Goal: Task Accomplishment & Management: Use online tool/utility

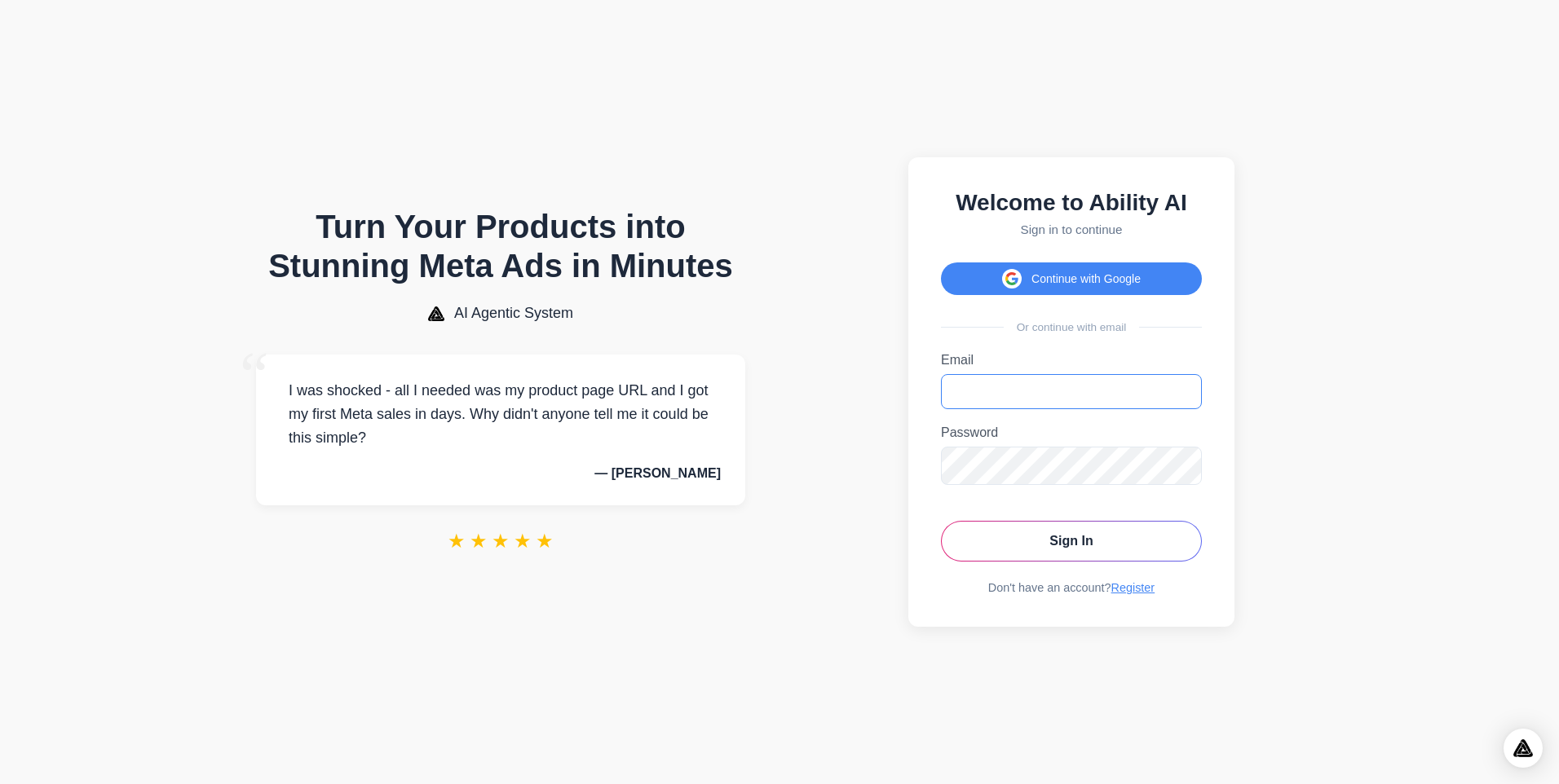
click at [1021, 399] on input "Email" at bounding box center [1071, 392] width 261 height 35
type input "**********"
click at [941, 521] on button "Sign In" at bounding box center [1071, 542] width 261 height 41
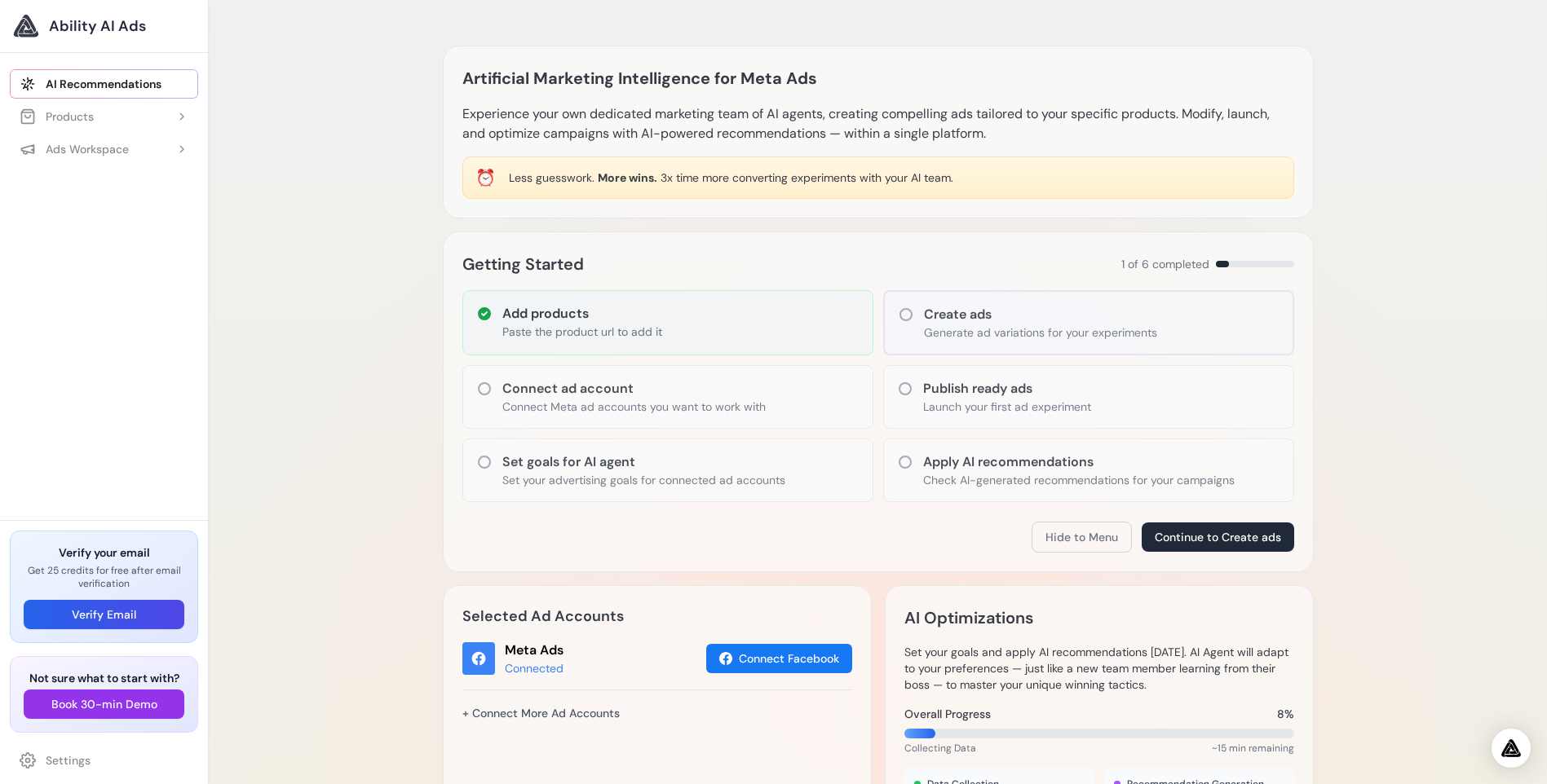
click at [559, 310] on h3 "Add products" at bounding box center [581, 314] width 160 height 19
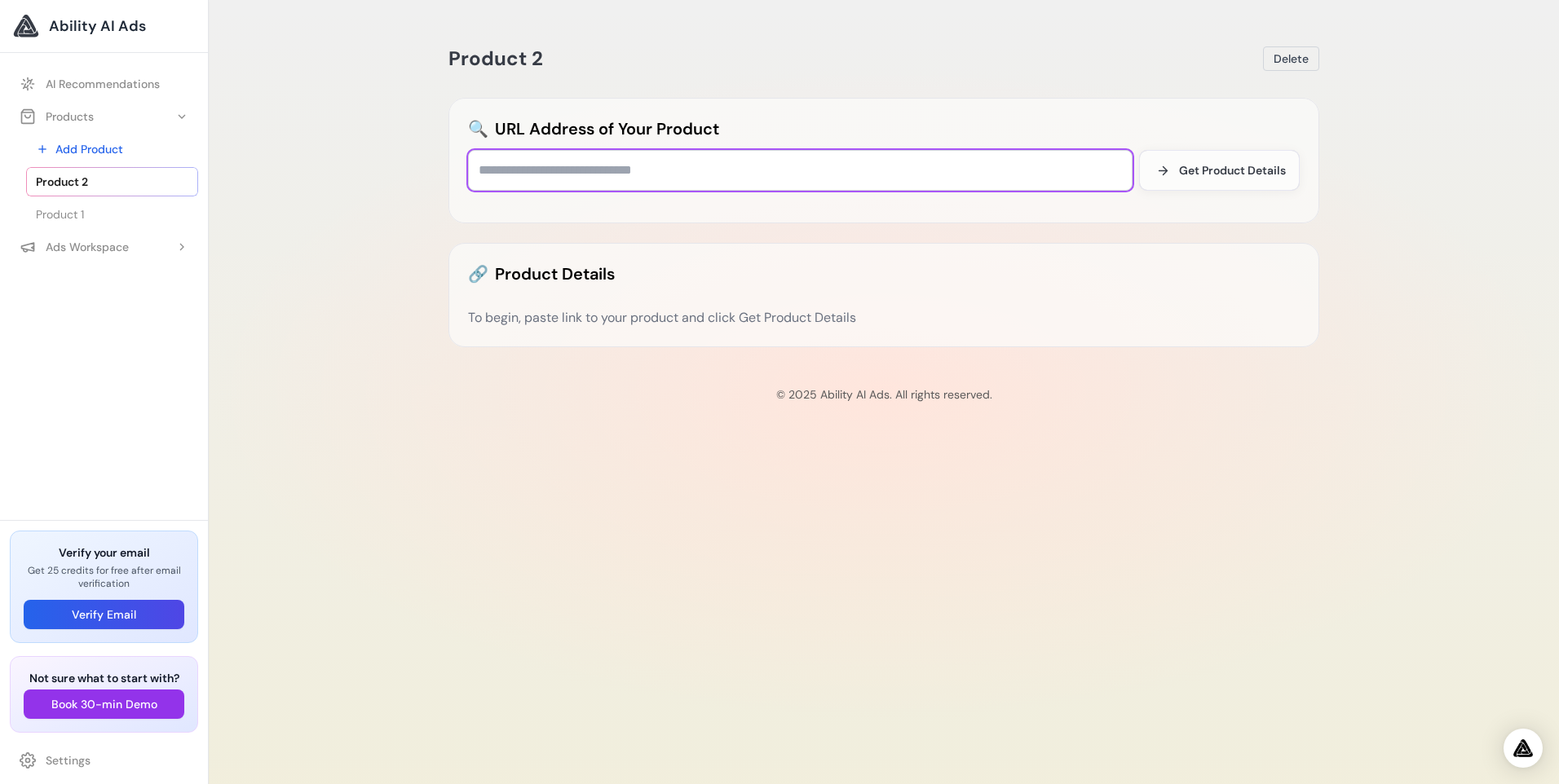
click at [685, 174] on input "text" at bounding box center [800, 171] width 665 height 41
paste input "**********"
type input "**********"
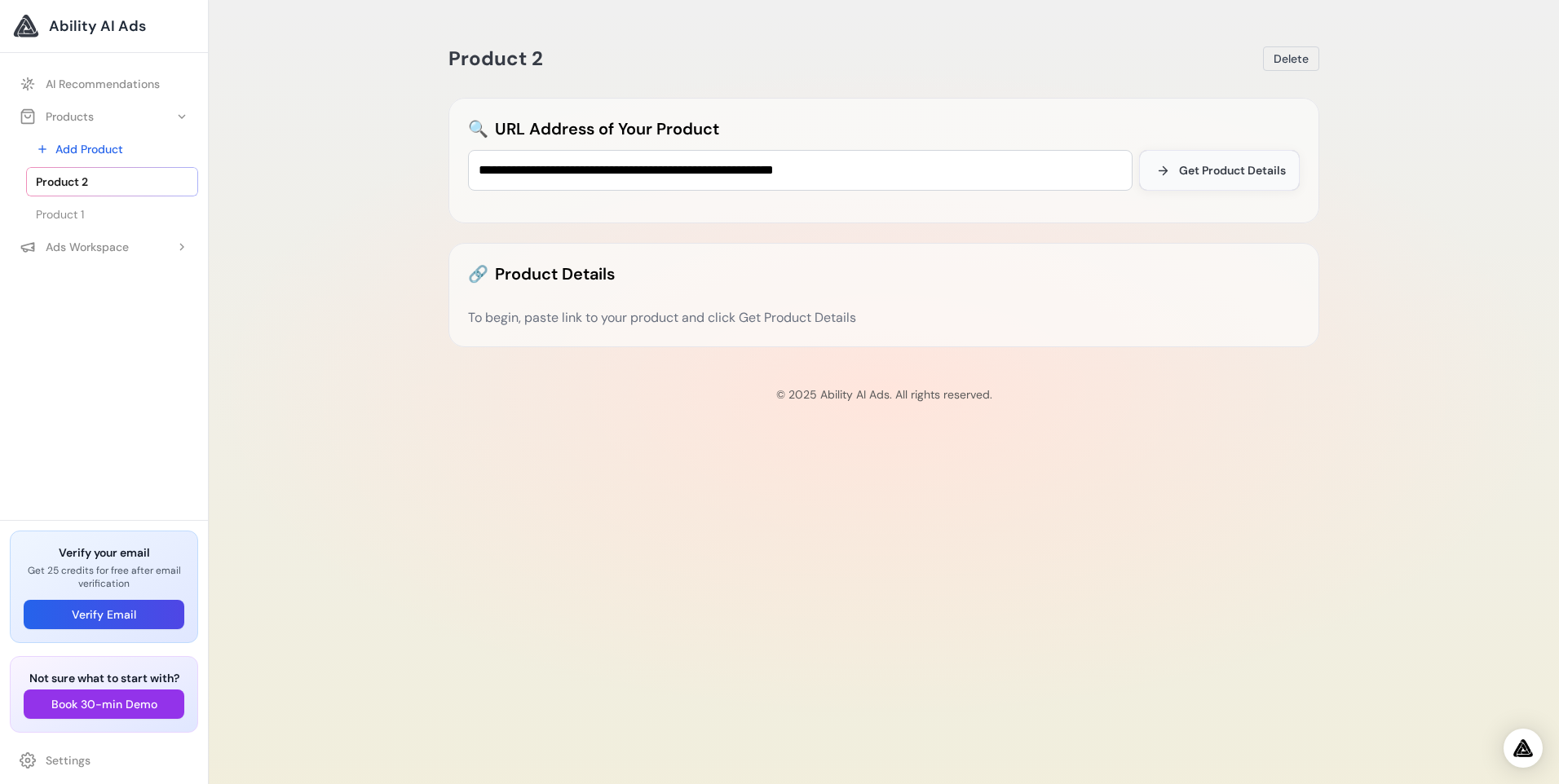
click at [1181, 168] on span "Get Product Details" at bounding box center [1232, 170] width 107 height 16
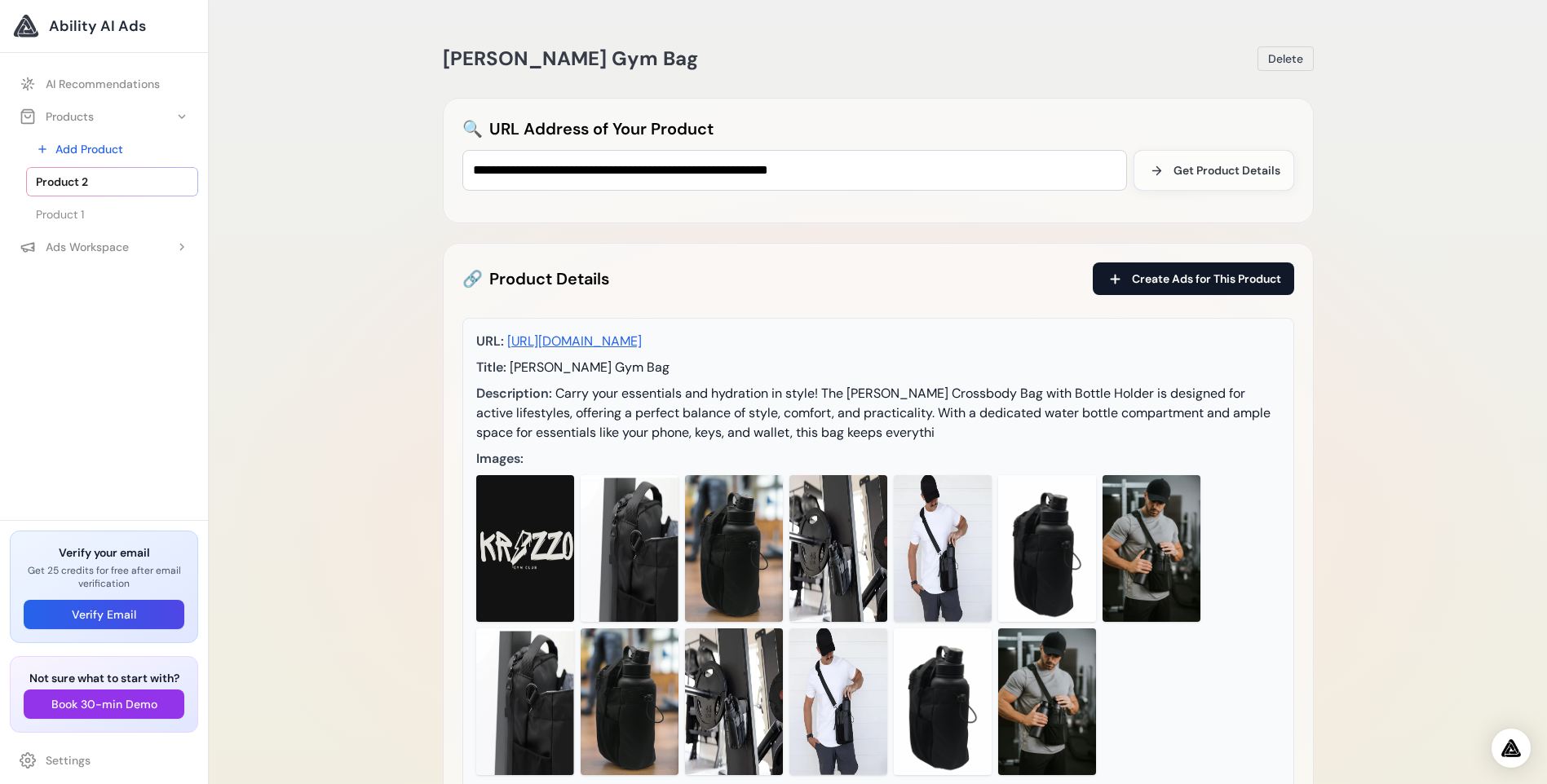
click at [1229, 281] on span "Create Ads for This Product" at bounding box center [1206, 279] width 150 height 16
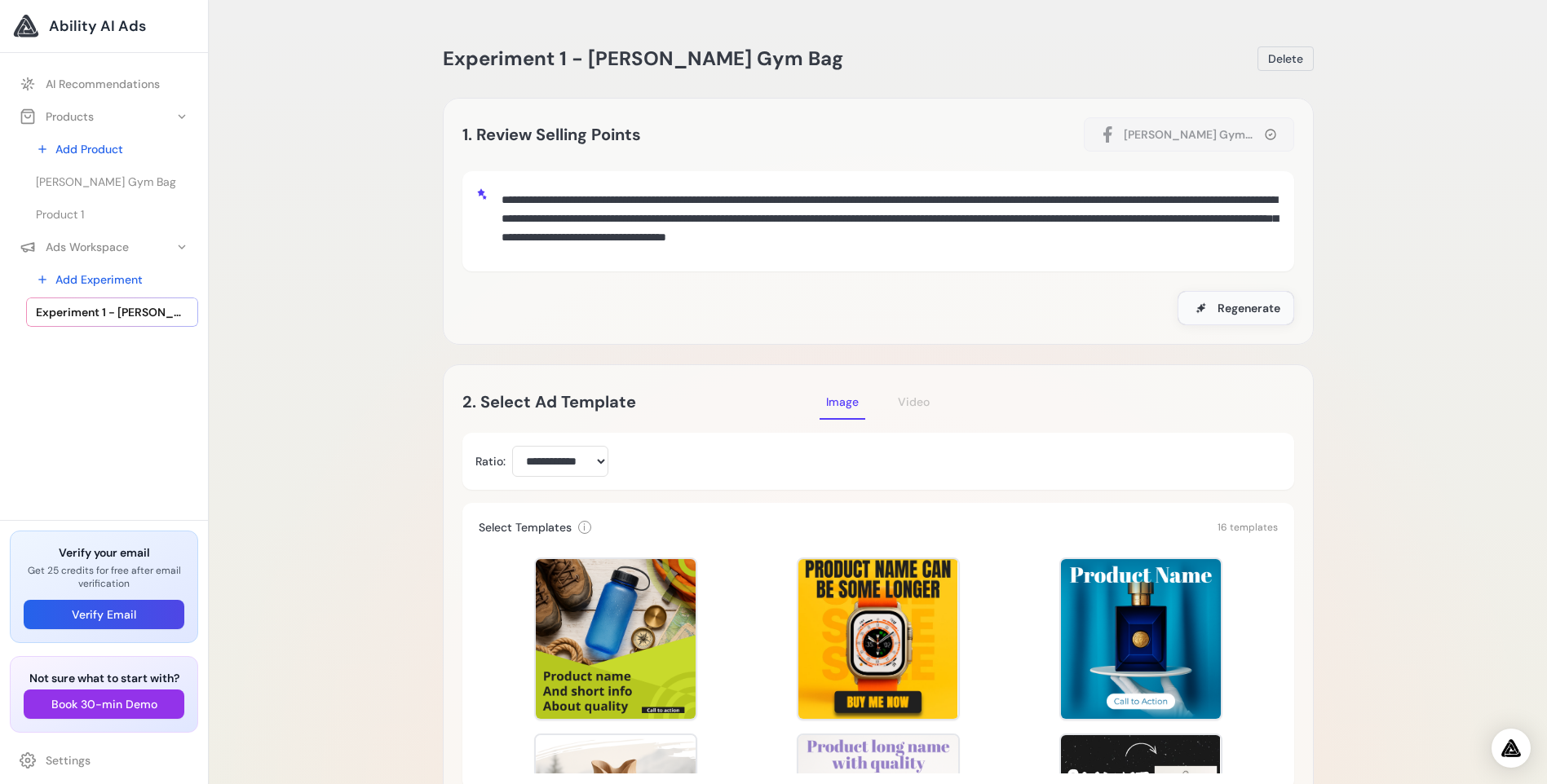
click at [1251, 323] on button "Regenerate" at bounding box center [1235, 308] width 117 height 35
drag, startPoint x: 1073, startPoint y: 220, endPoint x: 1092, endPoint y: 242, distance: 29.1
click at [1073, 219] on textarea "**********" at bounding box center [888, 219] width 786 height 70
click at [1218, 306] on span "Regenerate" at bounding box center [1248, 308] width 63 height 16
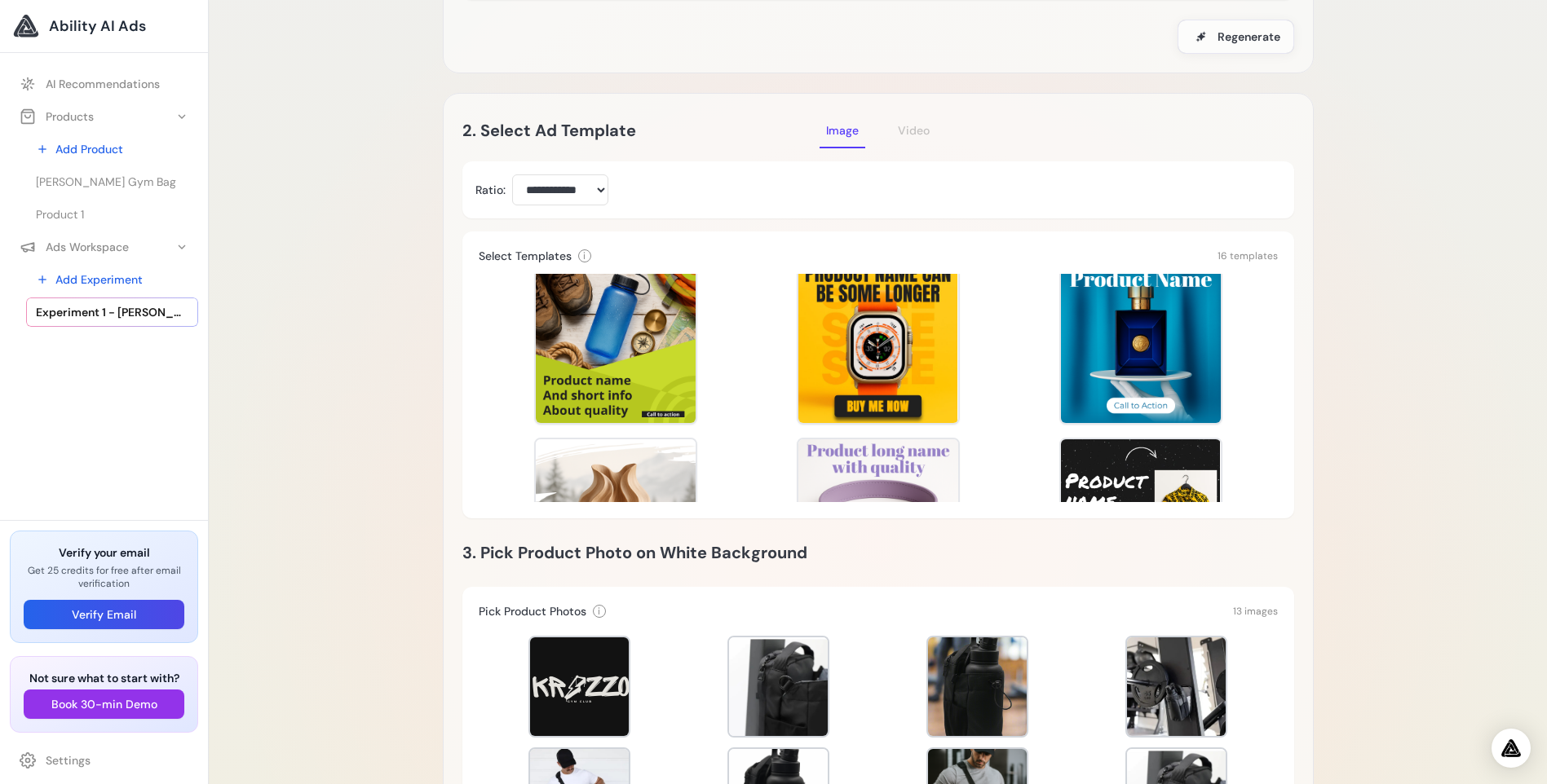
scroll to position [160, 0]
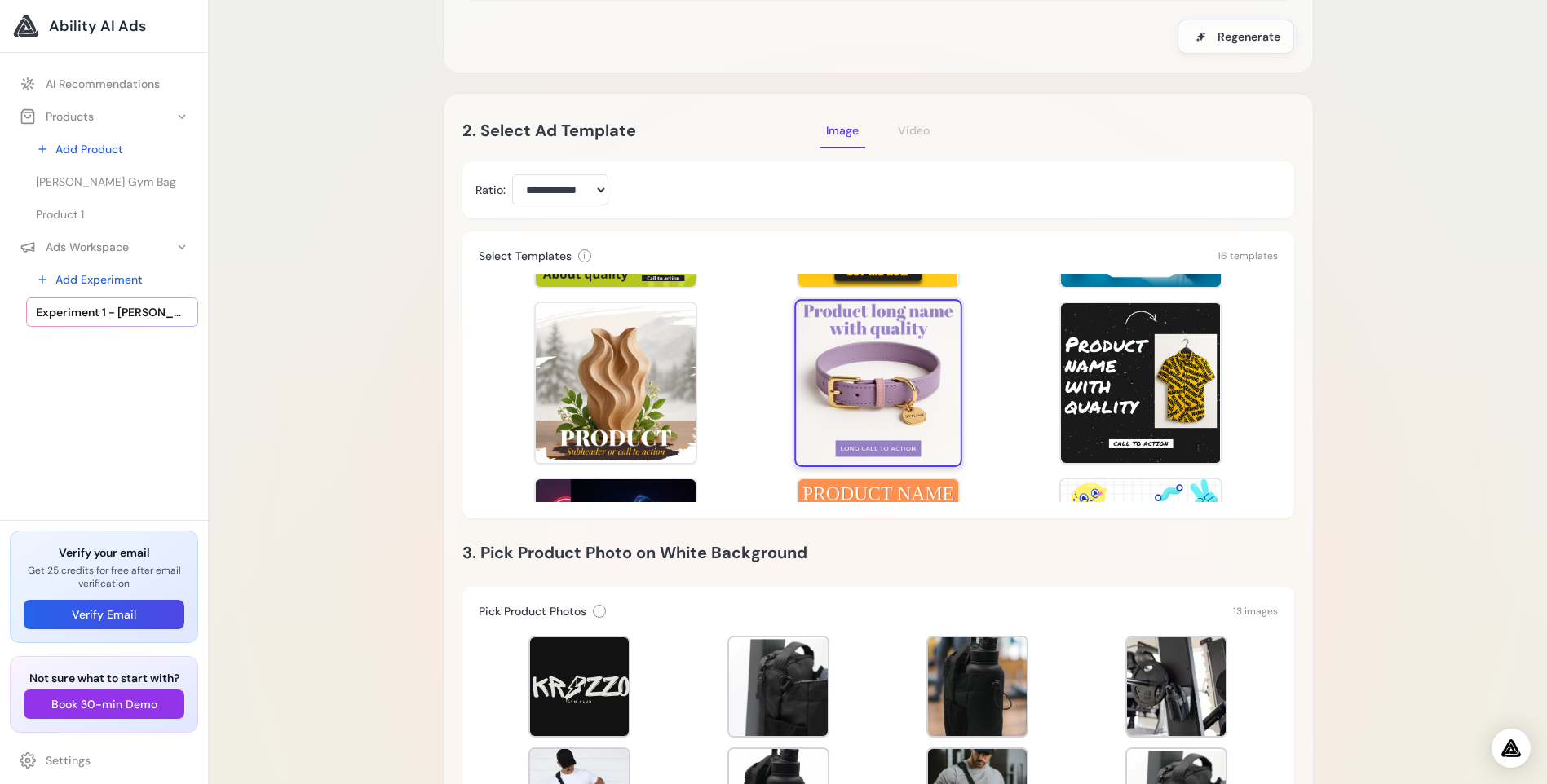
click at [874, 368] on div at bounding box center [878, 383] width 168 height 168
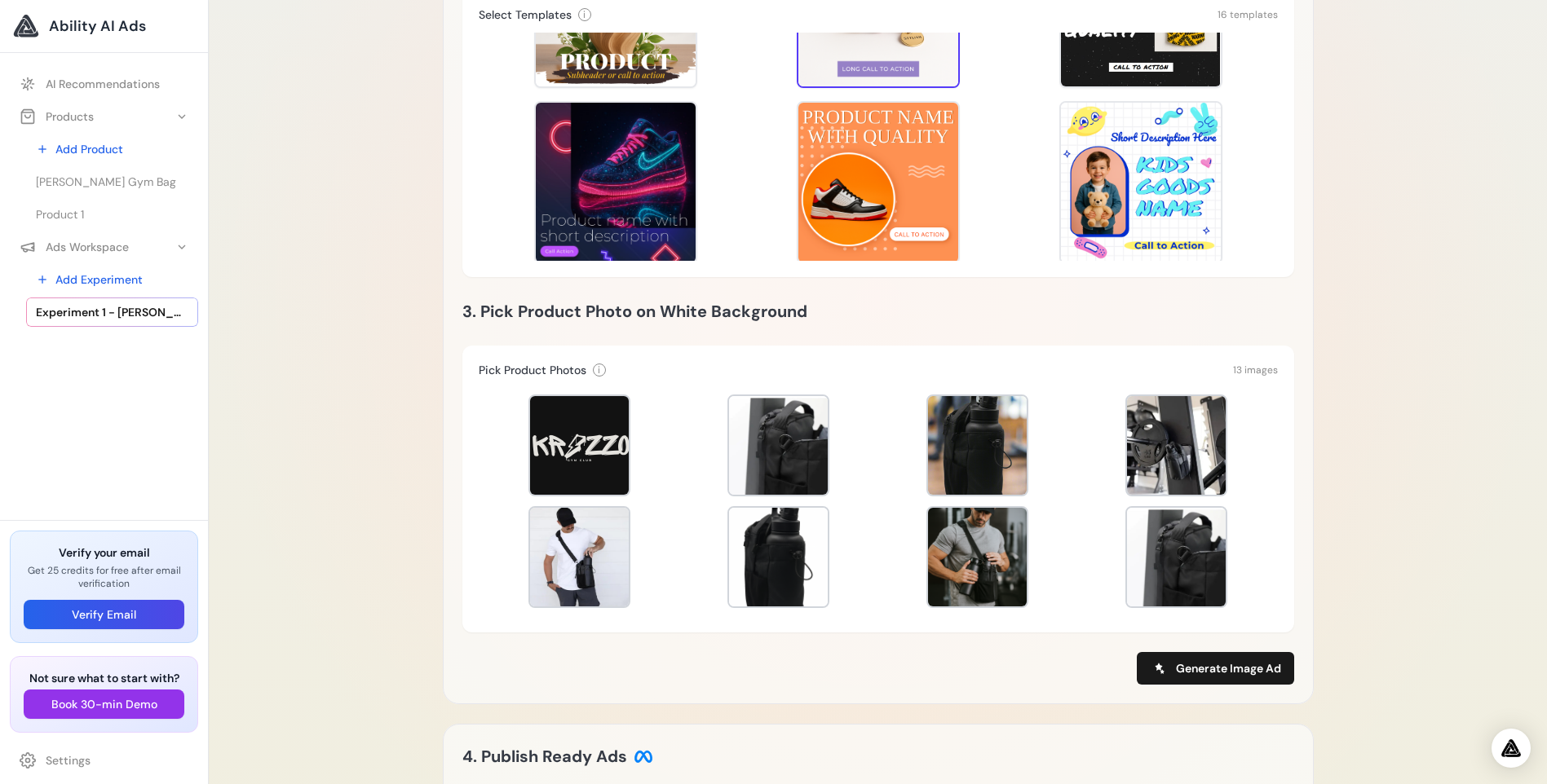
scroll to position [543, 0]
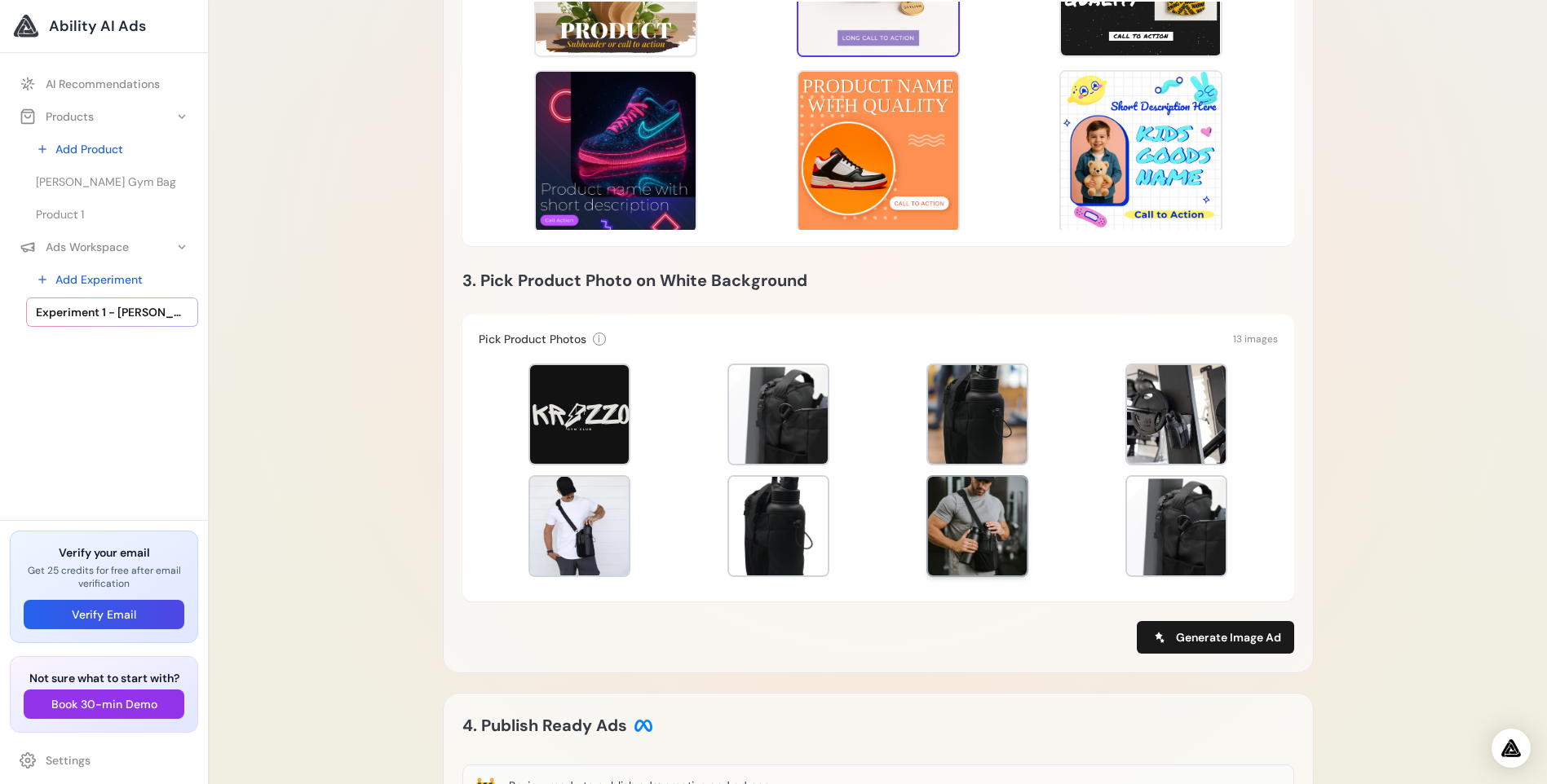
click at [995, 505] on div at bounding box center [976, 526] width 98 height 98
click at [1167, 419] on div at bounding box center [1175, 414] width 98 height 98
click at [975, 499] on div at bounding box center [976, 526] width 98 height 98
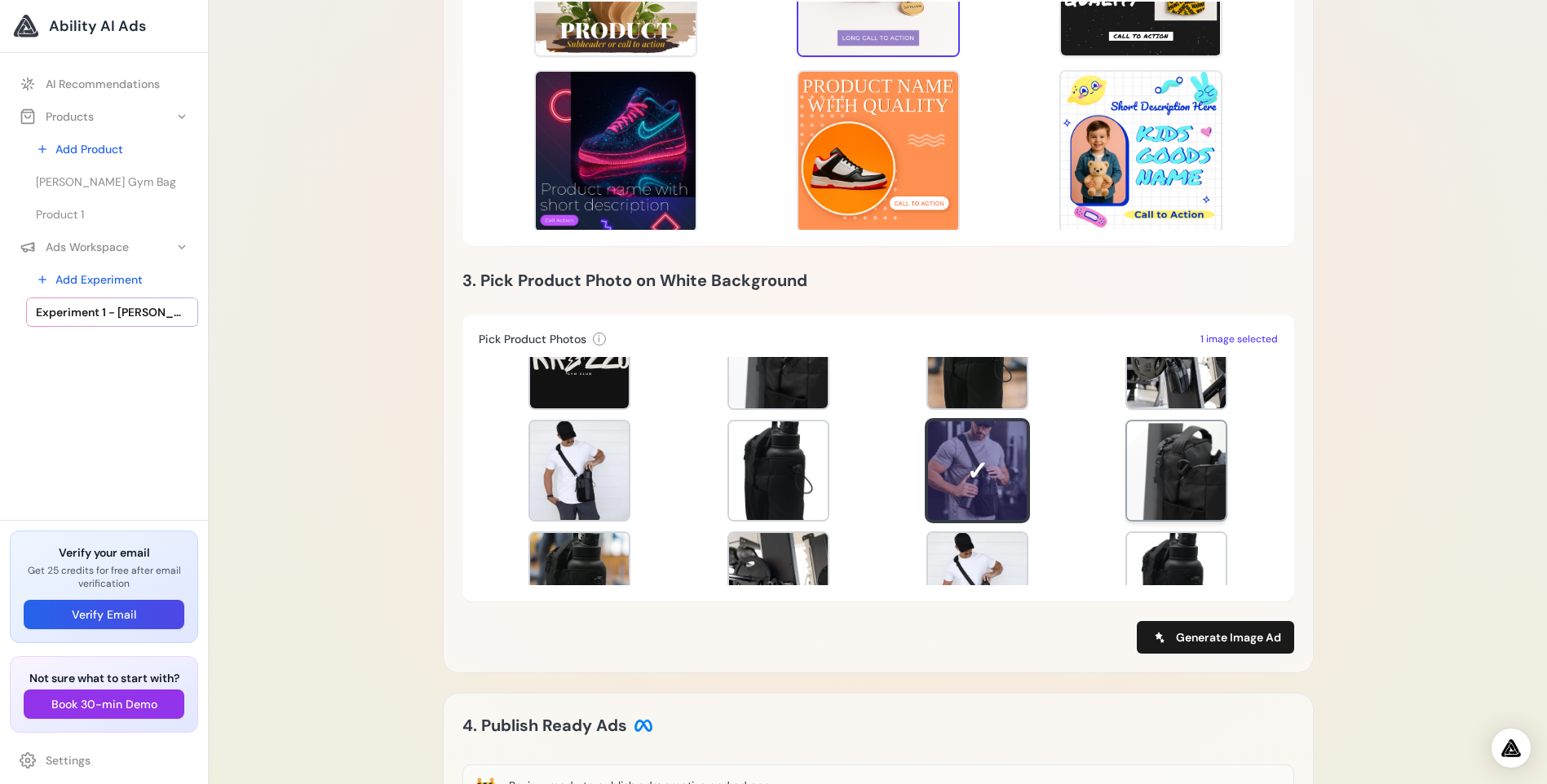
scroll to position [0, 0]
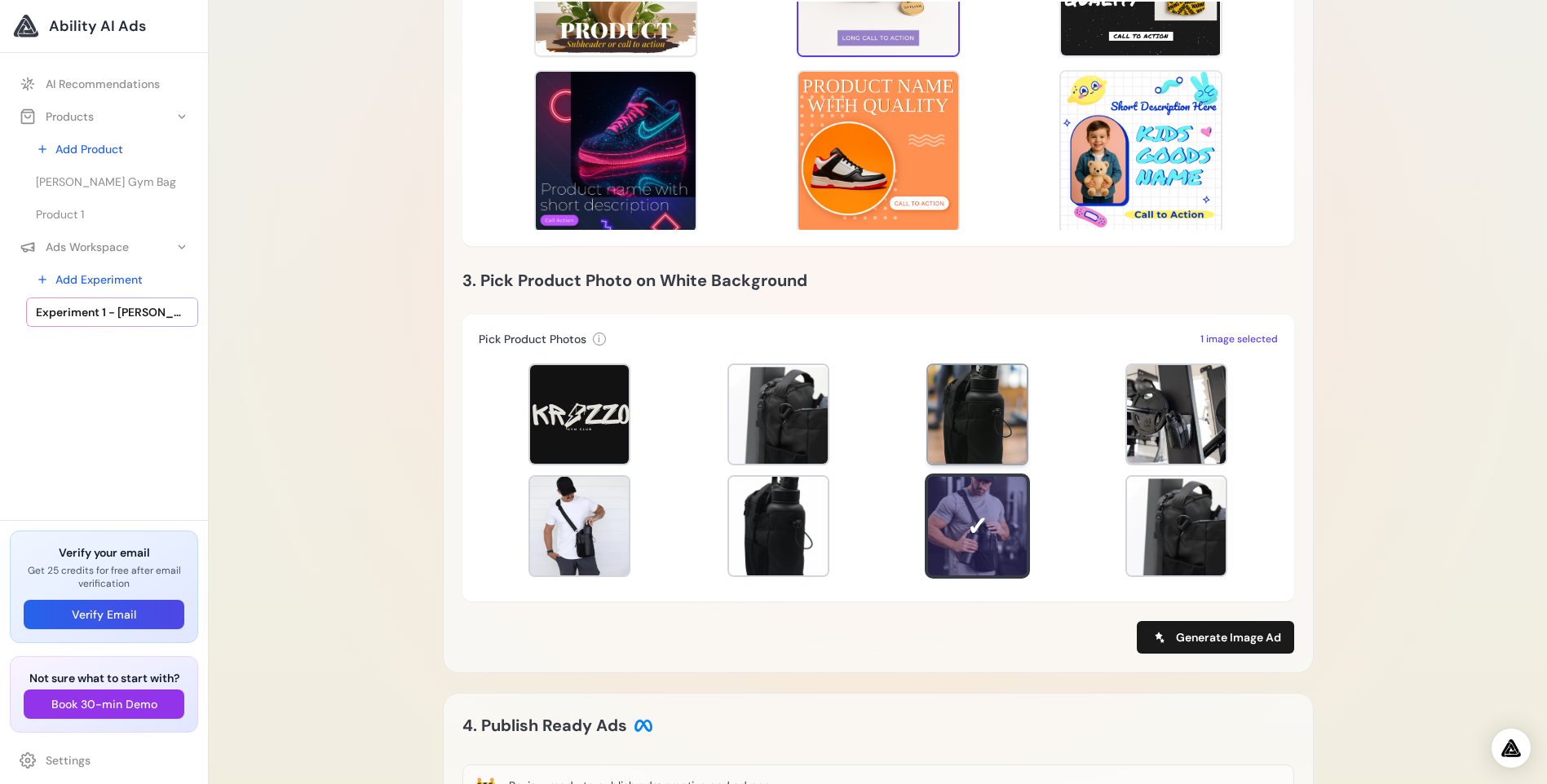
click at [989, 439] on div at bounding box center [976, 414] width 98 height 98
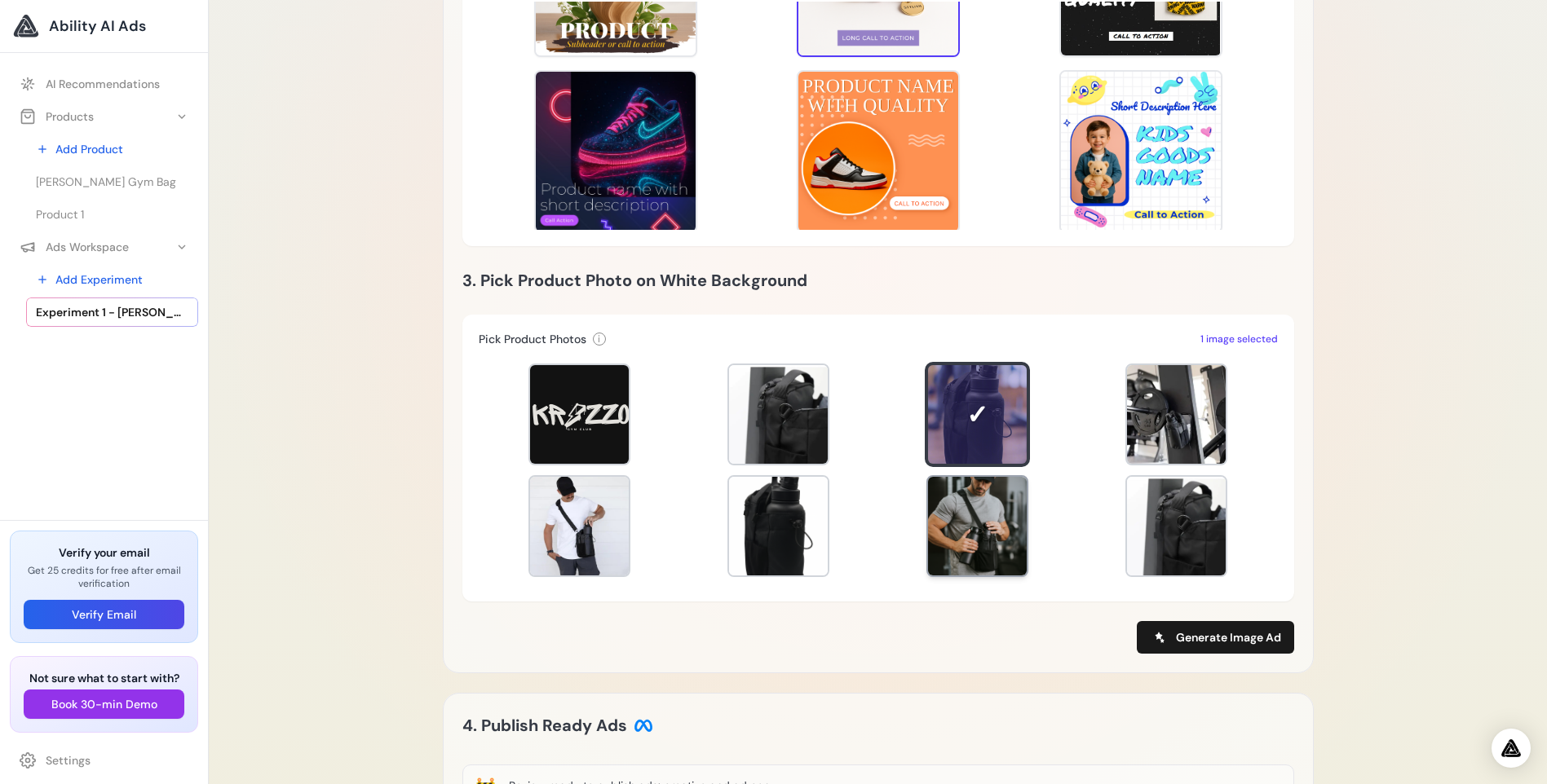
click at [978, 511] on div at bounding box center [976, 526] width 98 height 98
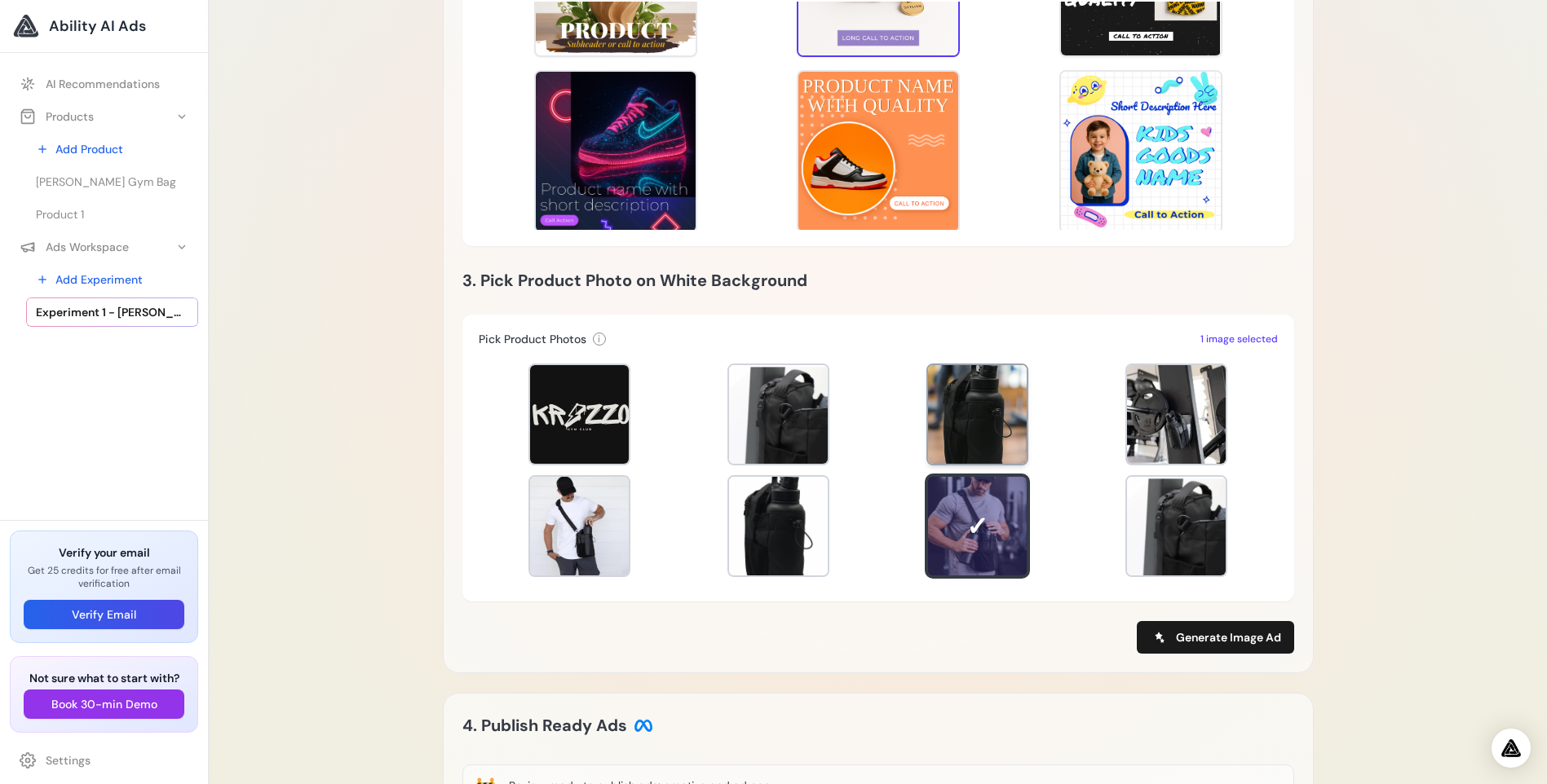
click at [970, 383] on div at bounding box center [976, 414] width 98 height 98
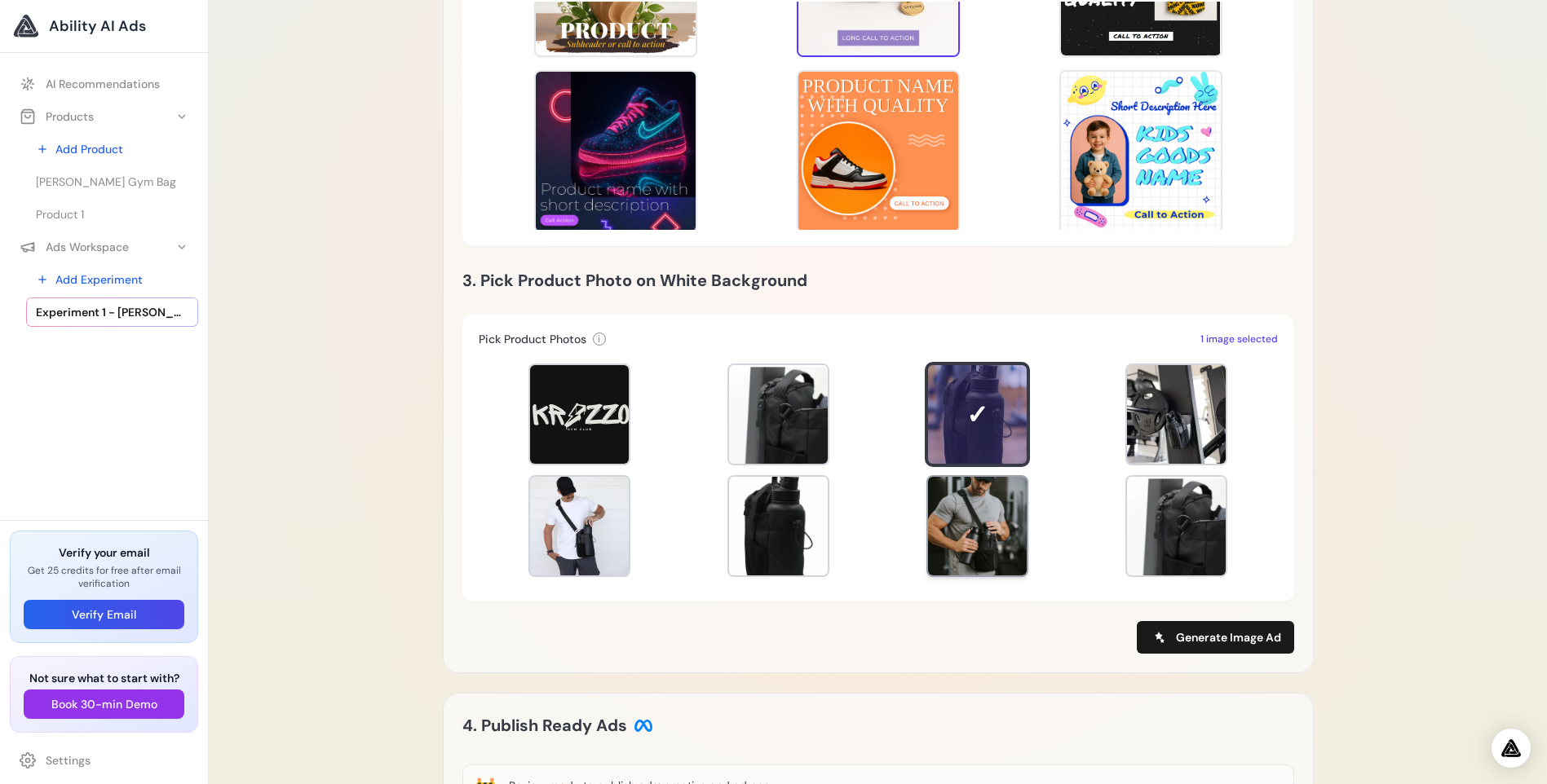
click at [991, 507] on div at bounding box center [976, 526] width 98 height 98
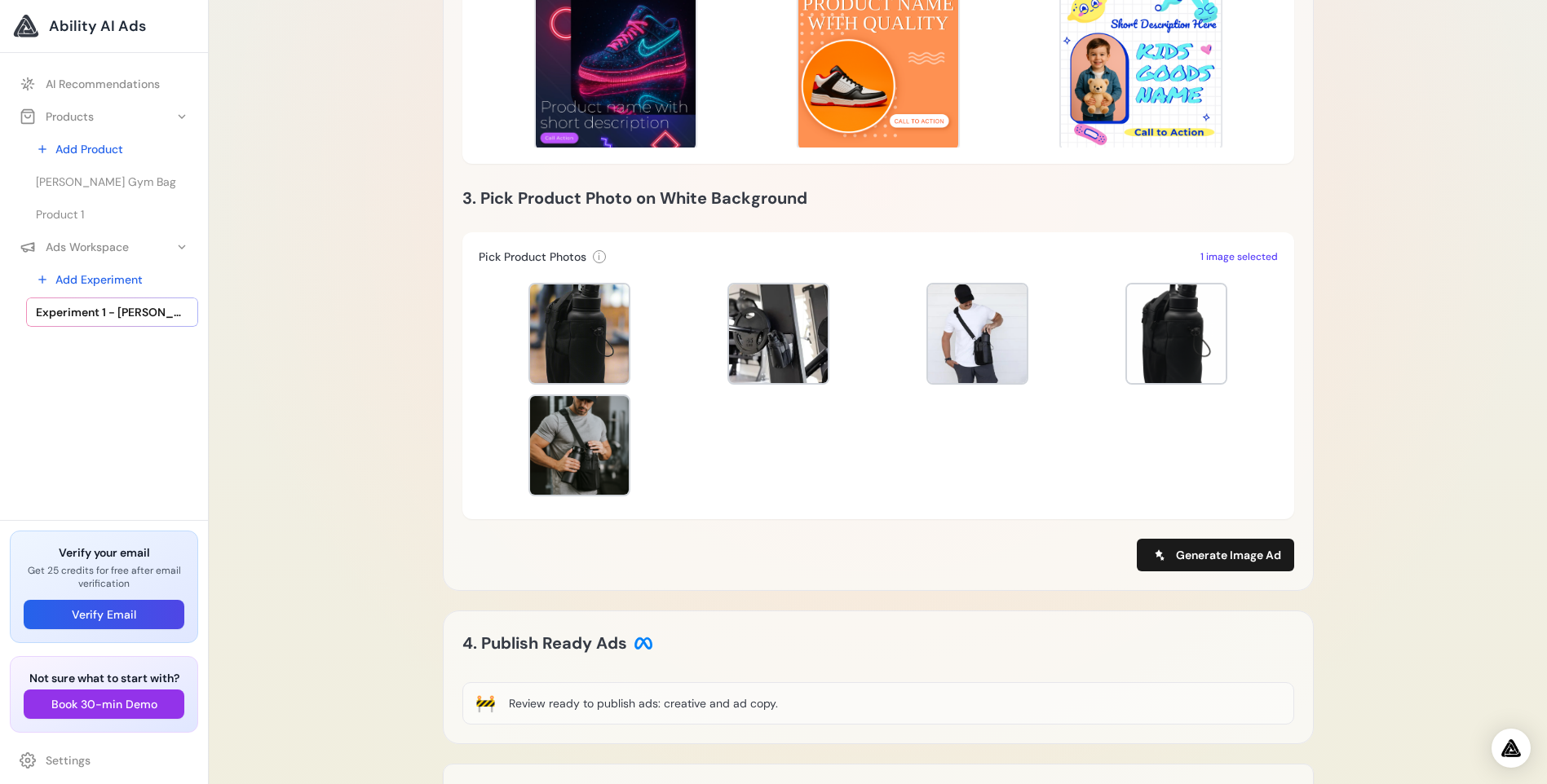
scroll to position [543, 0]
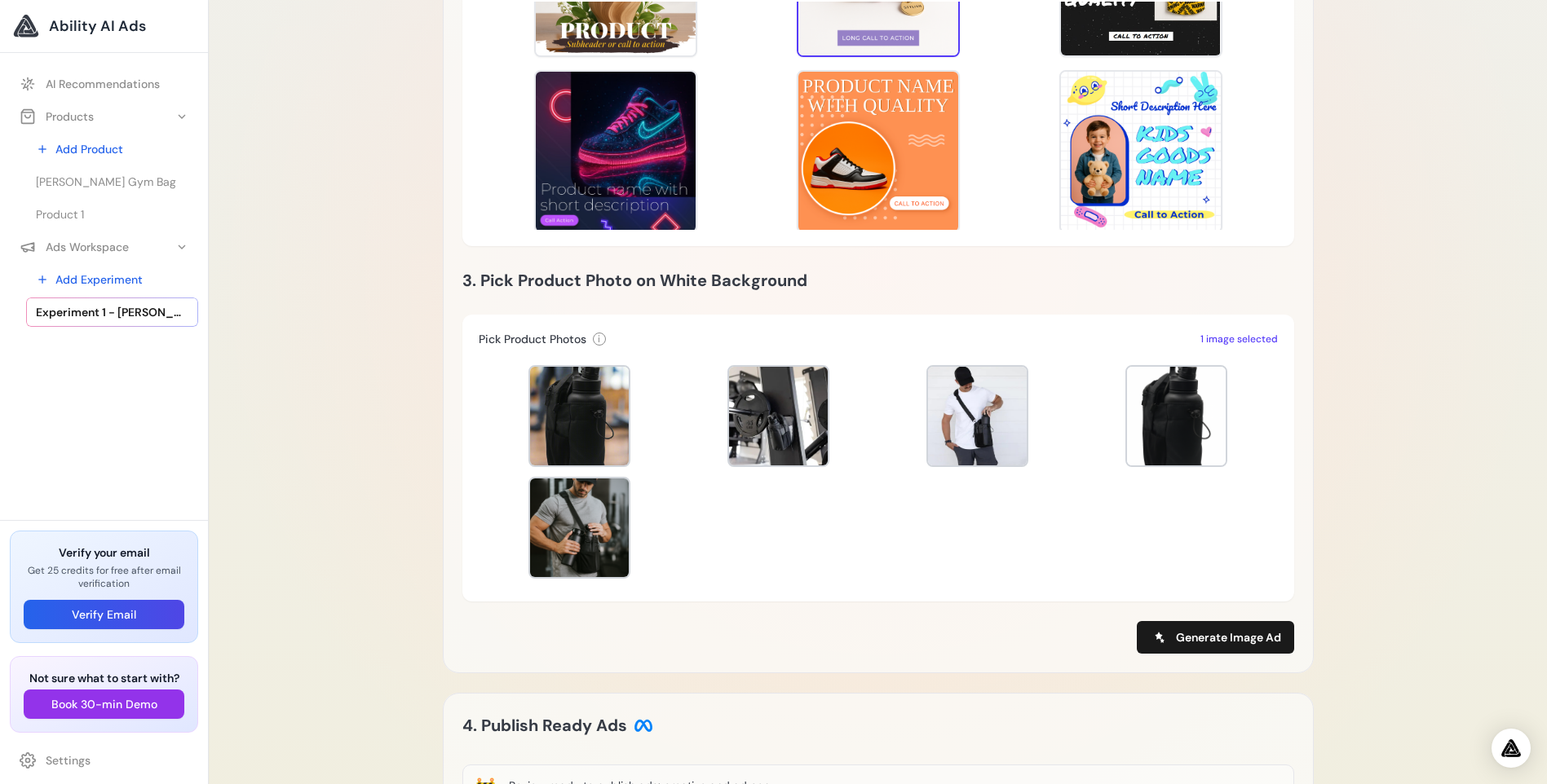
click at [1246, 344] on span "1 image selected" at bounding box center [1239, 339] width 78 height 13
click at [1192, 619] on div "**********" at bounding box center [878, 272] width 832 height 765
click at [1202, 634] on span "Generate Image Ad" at bounding box center [1228, 637] width 105 height 16
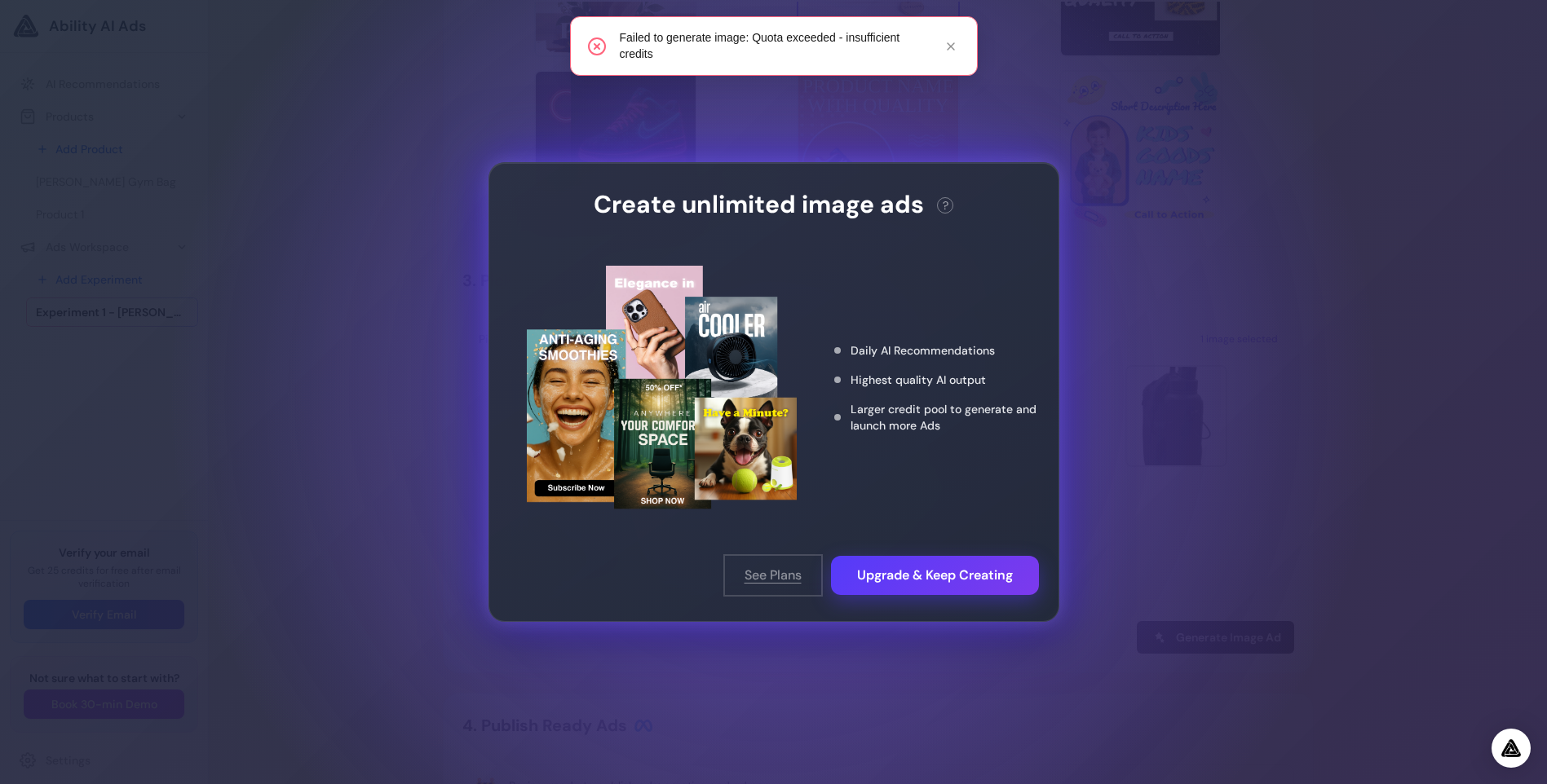
click at [760, 571] on button "See Plans" at bounding box center [773, 575] width 96 height 39
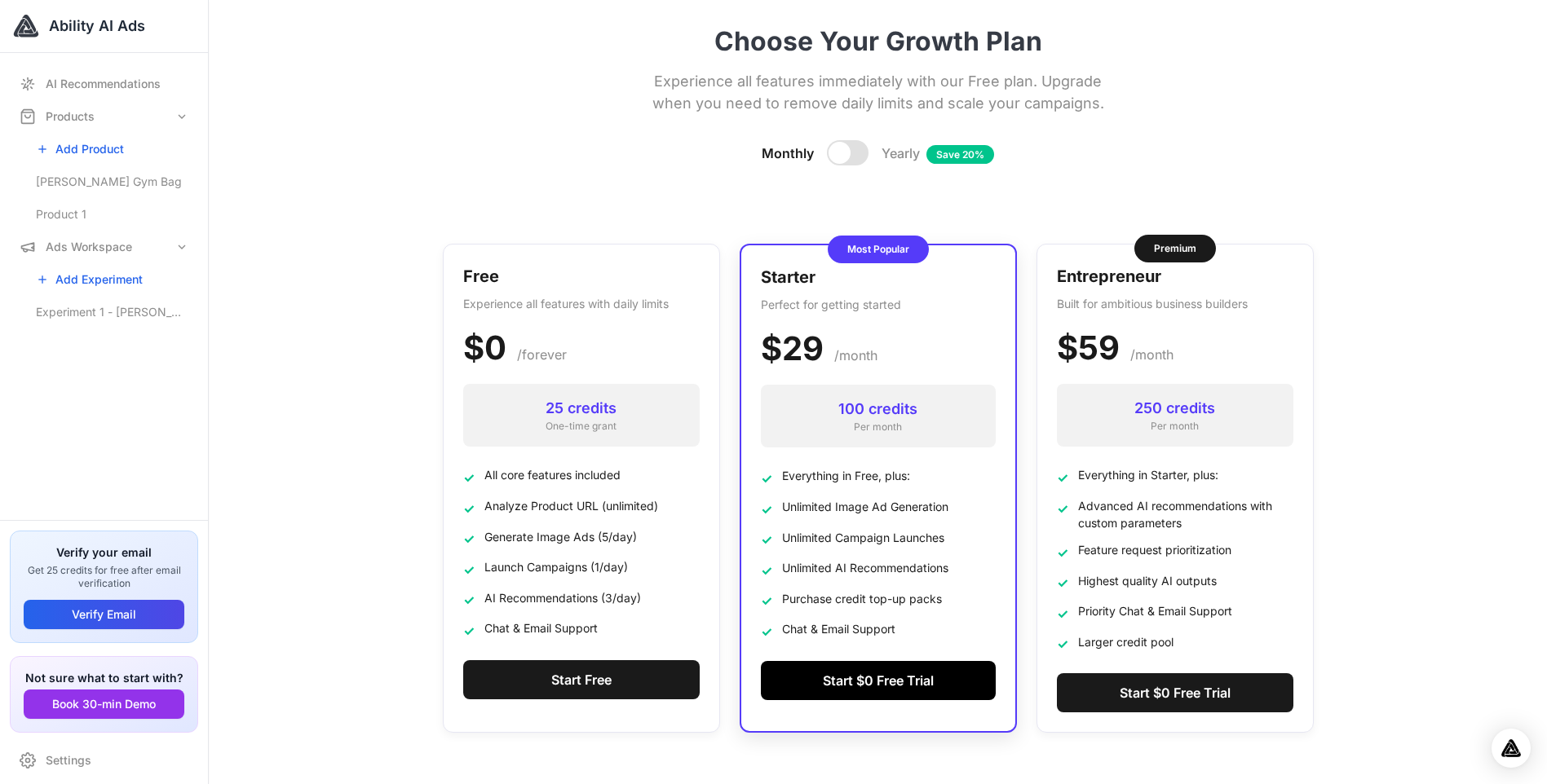
click at [927, 683] on button "Start $0 Free Trial" at bounding box center [878, 680] width 235 height 39
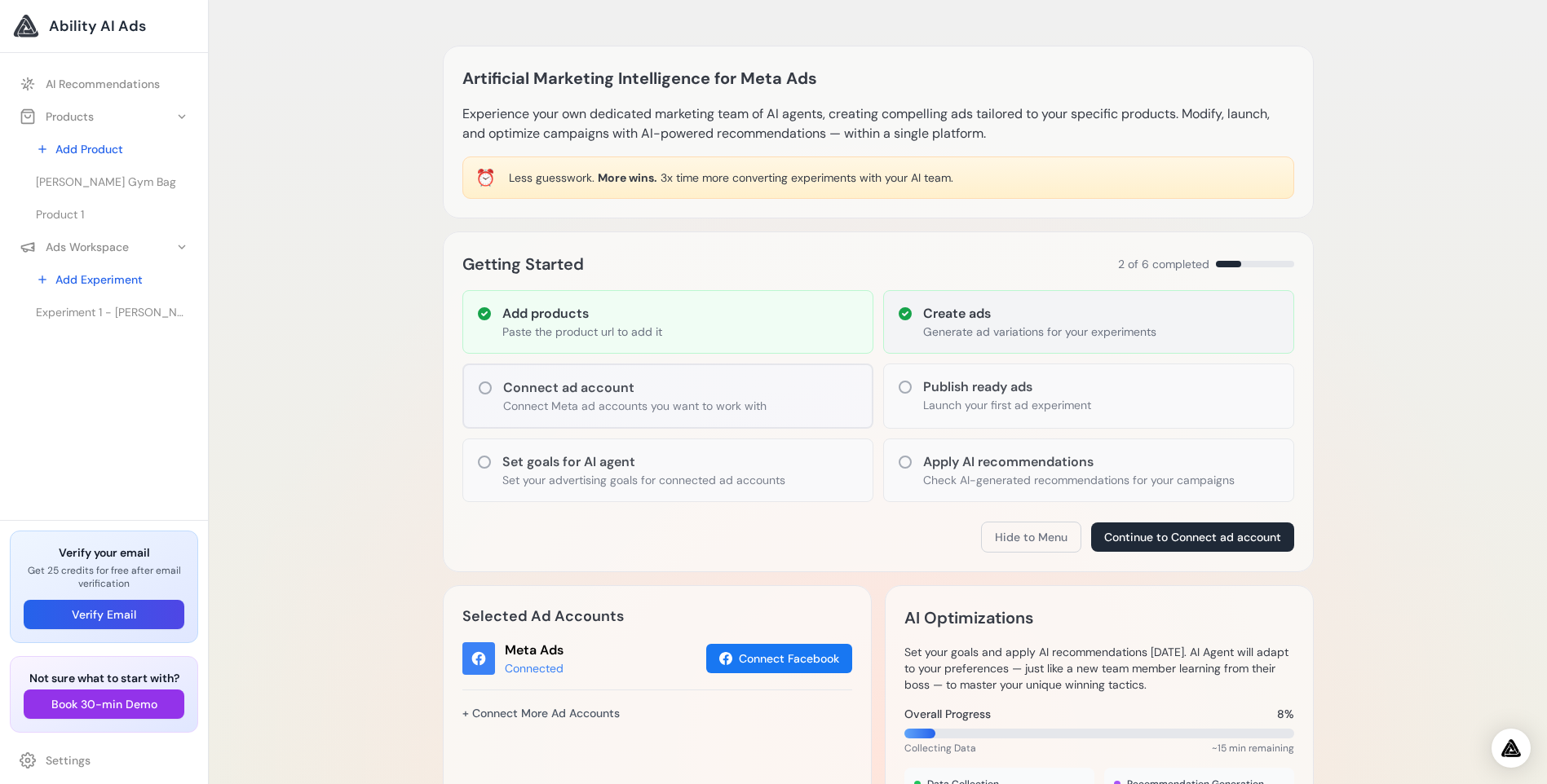
click at [978, 318] on h3 "Create ads" at bounding box center [1039, 314] width 233 height 19
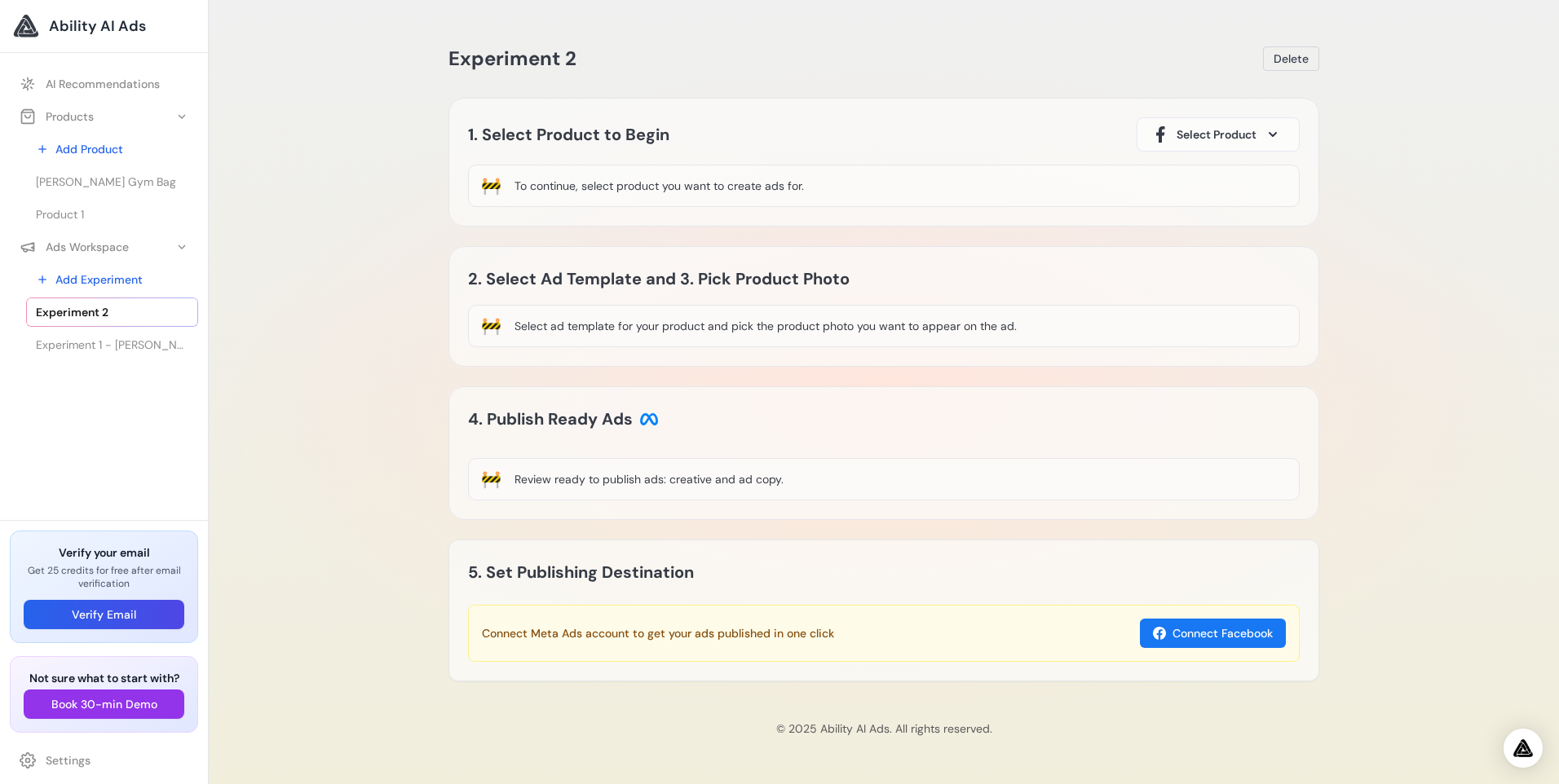
click at [1231, 127] on span "Select Product" at bounding box center [1216, 135] width 80 height 16
click at [1222, 191] on div "Krizzo Gym Bag" at bounding box center [1218, 191] width 135 height 39
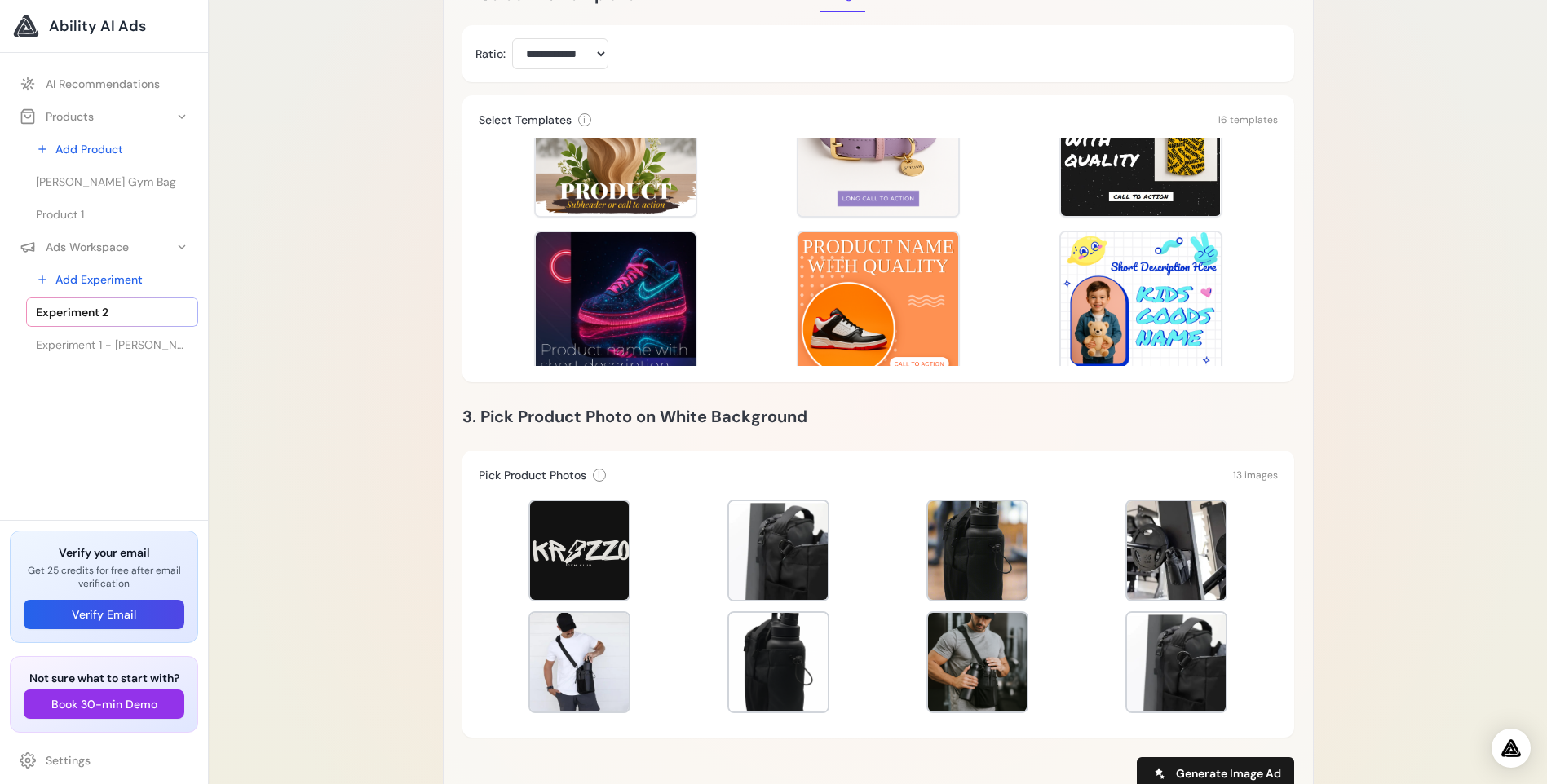
scroll to position [136, 0]
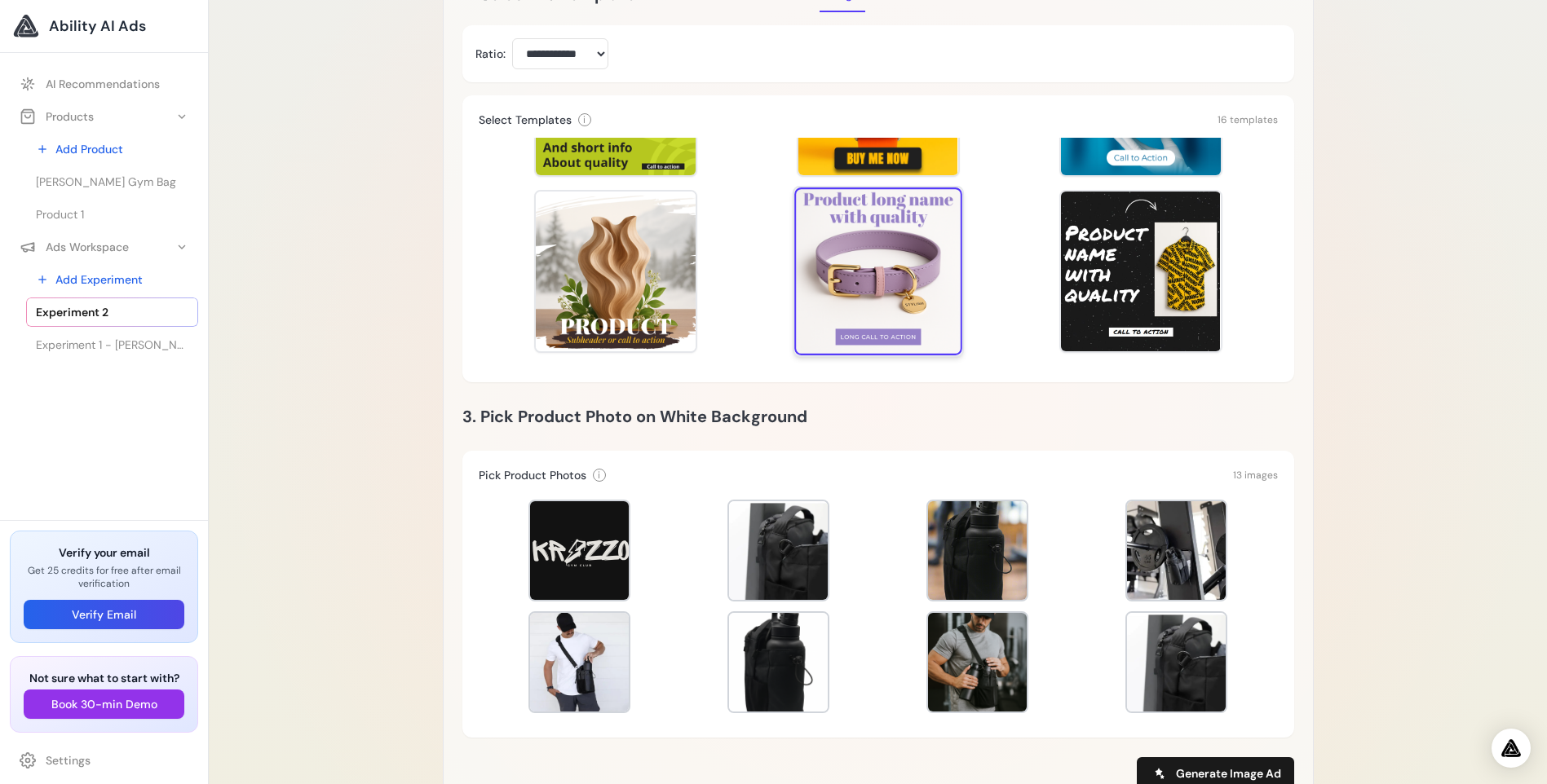
click at [896, 267] on div at bounding box center [878, 272] width 168 height 168
click at [954, 660] on div at bounding box center [976, 662] width 98 height 98
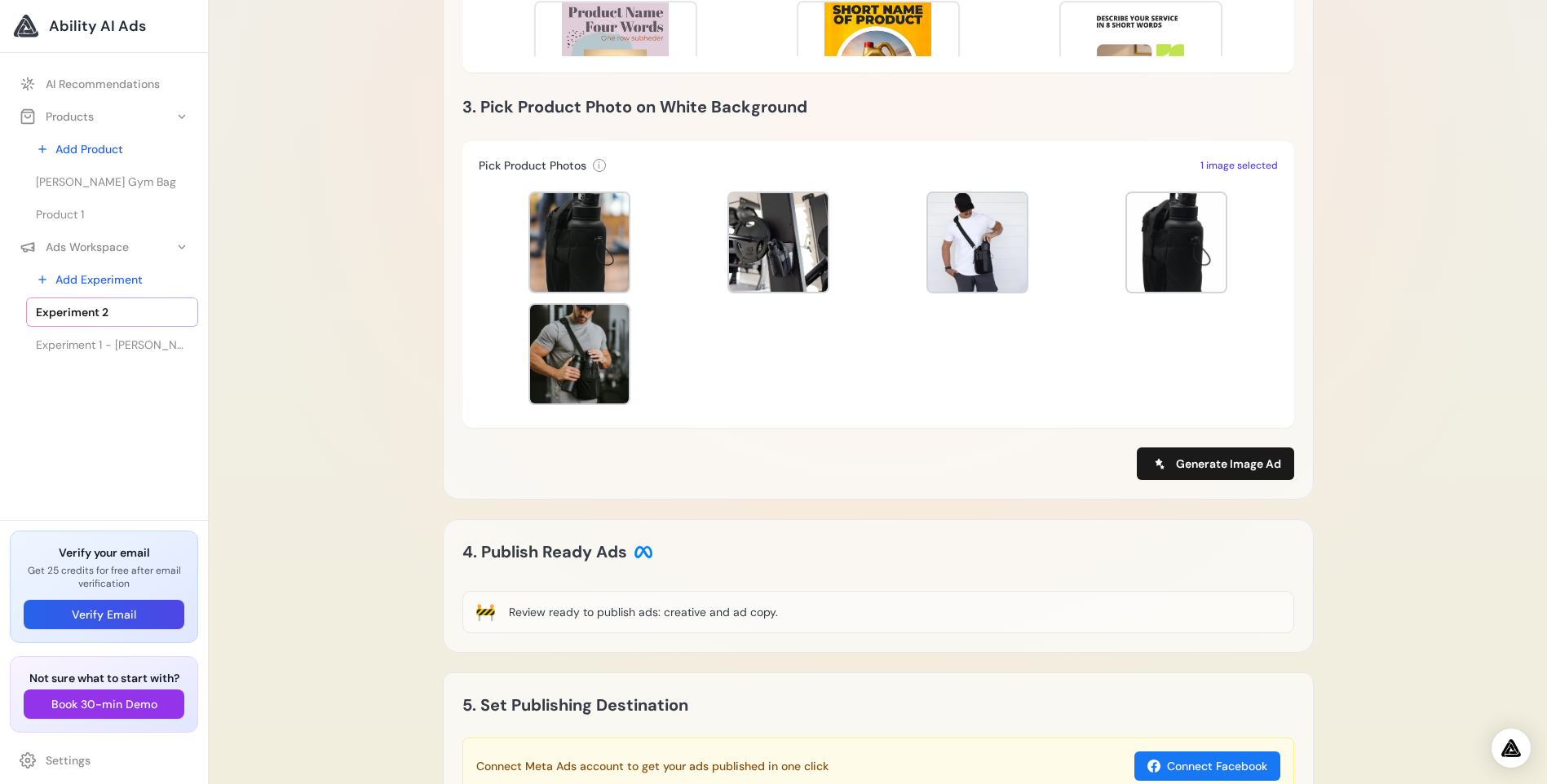
scroll to position [842, 0]
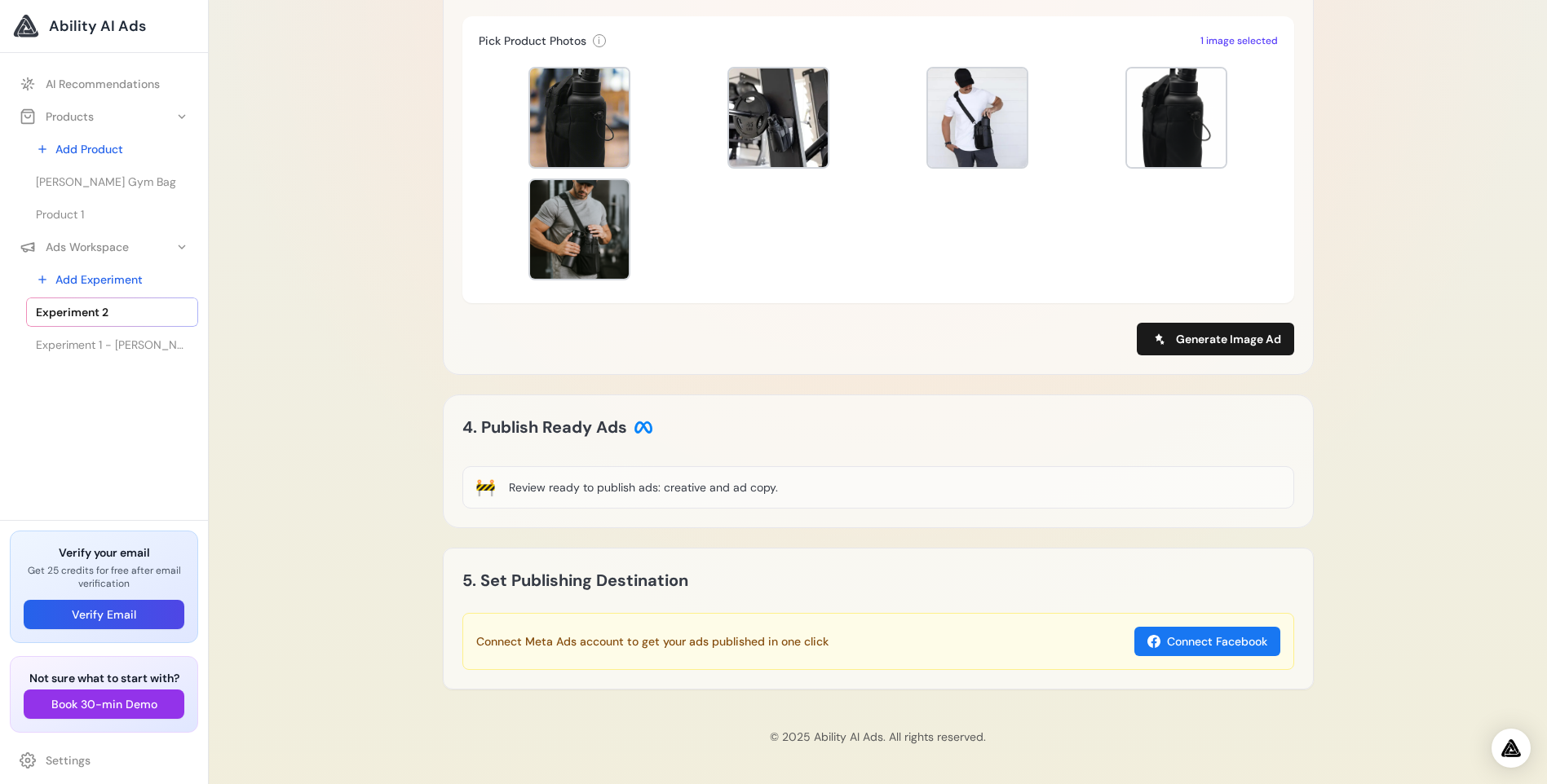
click at [807, 491] on div "🚧 Review ready to publish ads: creative and ad copy." at bounding box center [878, 488] width 832 height 42
click at [1144, 641] on button "Connect Facebook" at bounding box center [1206, 641] width 146 height 29
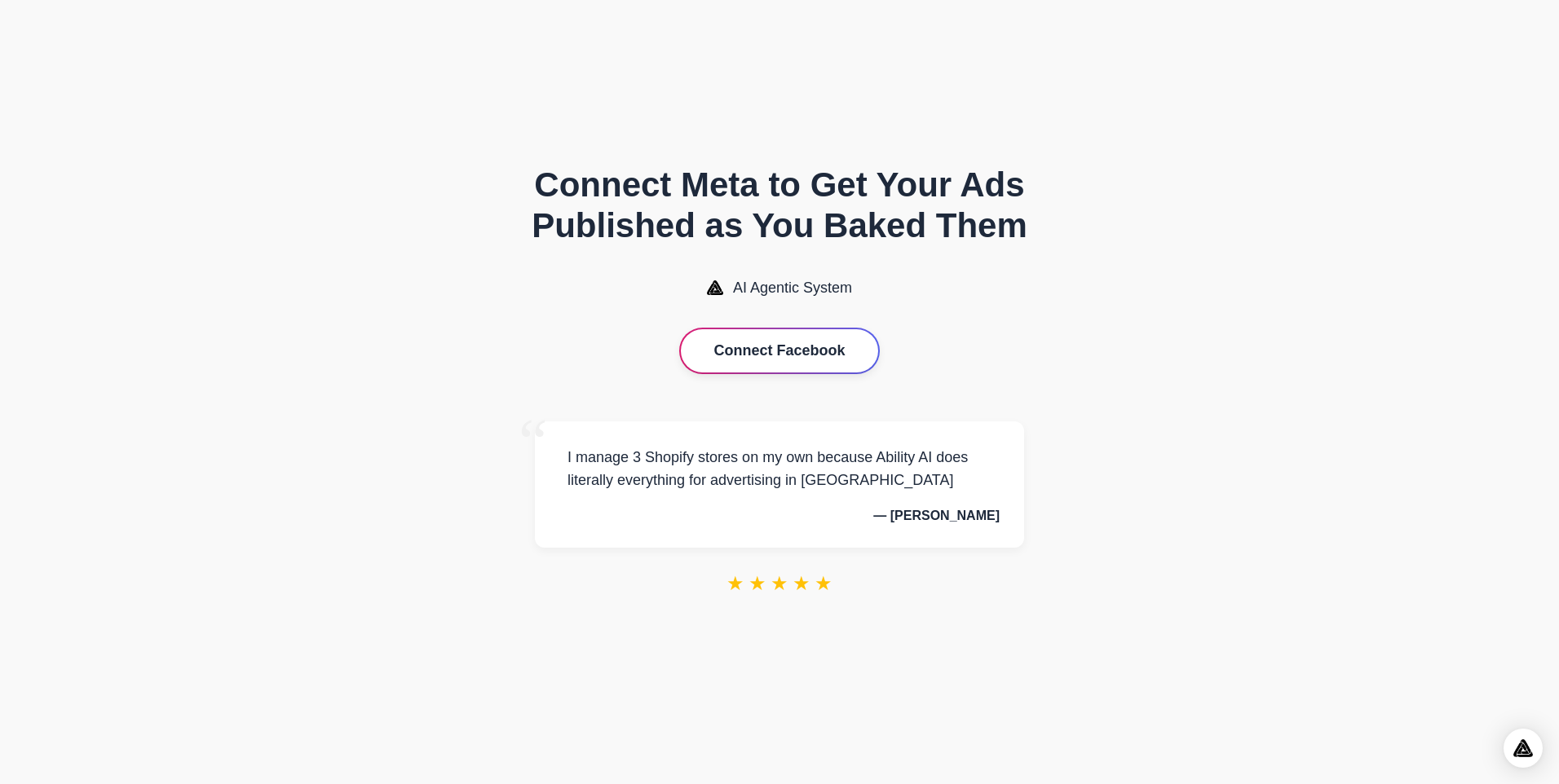
click at [825, 354] on button "Connect Facebook" at bounding box center [779, 350] width 197 height 43
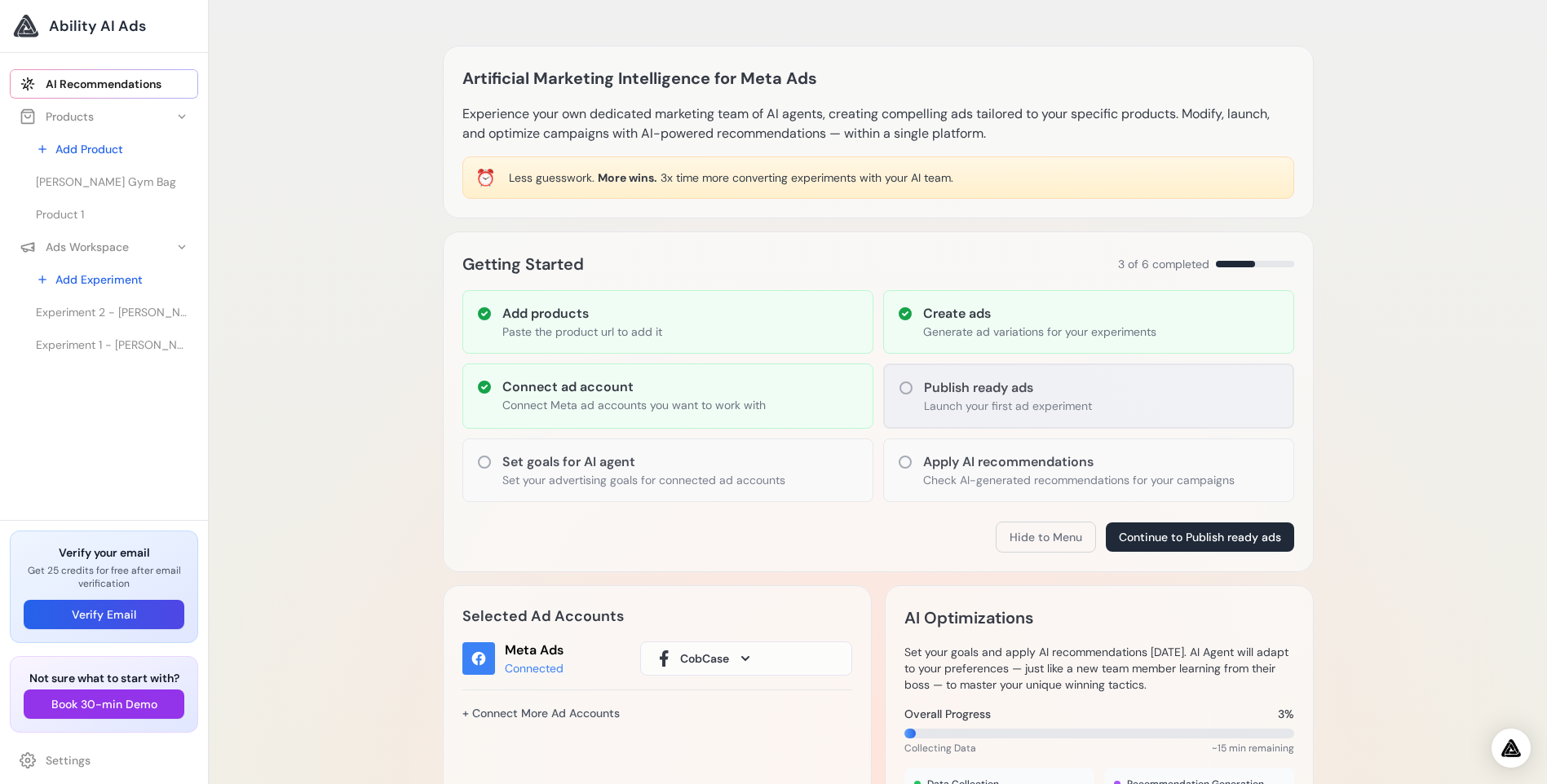
click at [1051, 406] on p "Launch your first ad experiment" at bounding box center [1008, 406] width 168 height 16
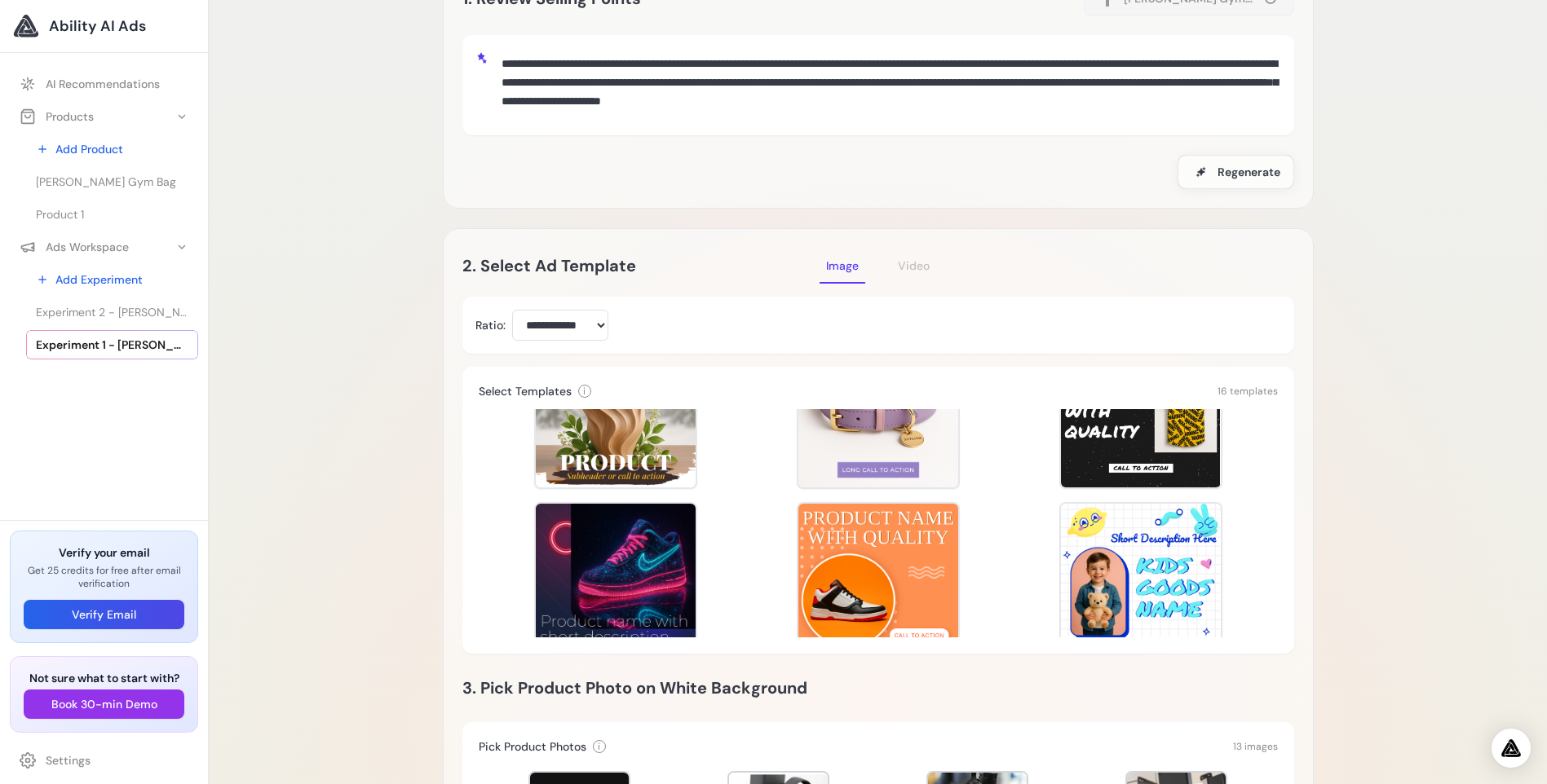
scroll to position [136, 0]
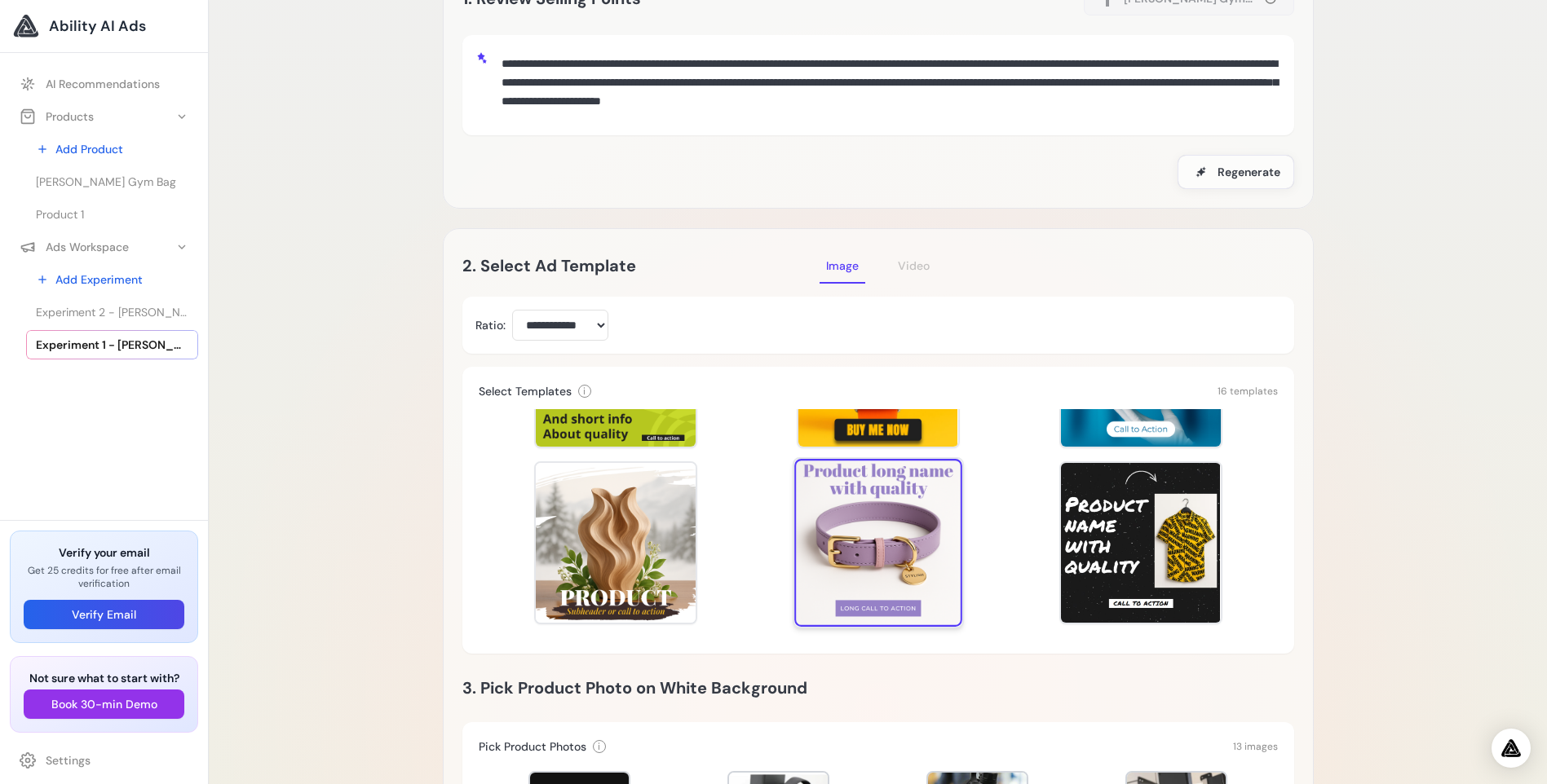
click at [858, 520] on div at bounding box center [878, 543] width 168 height 168
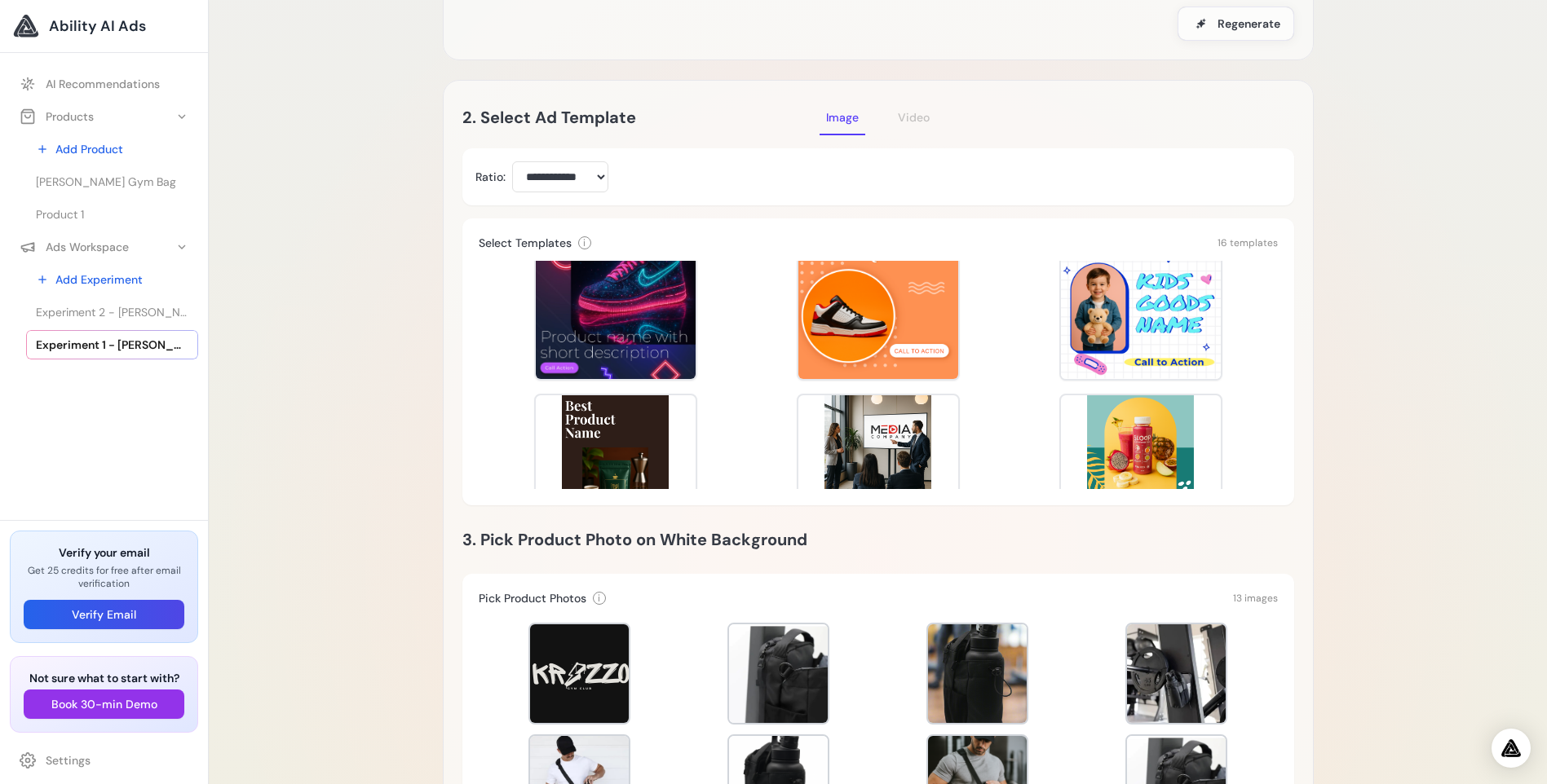
scroll to position [543, 0]
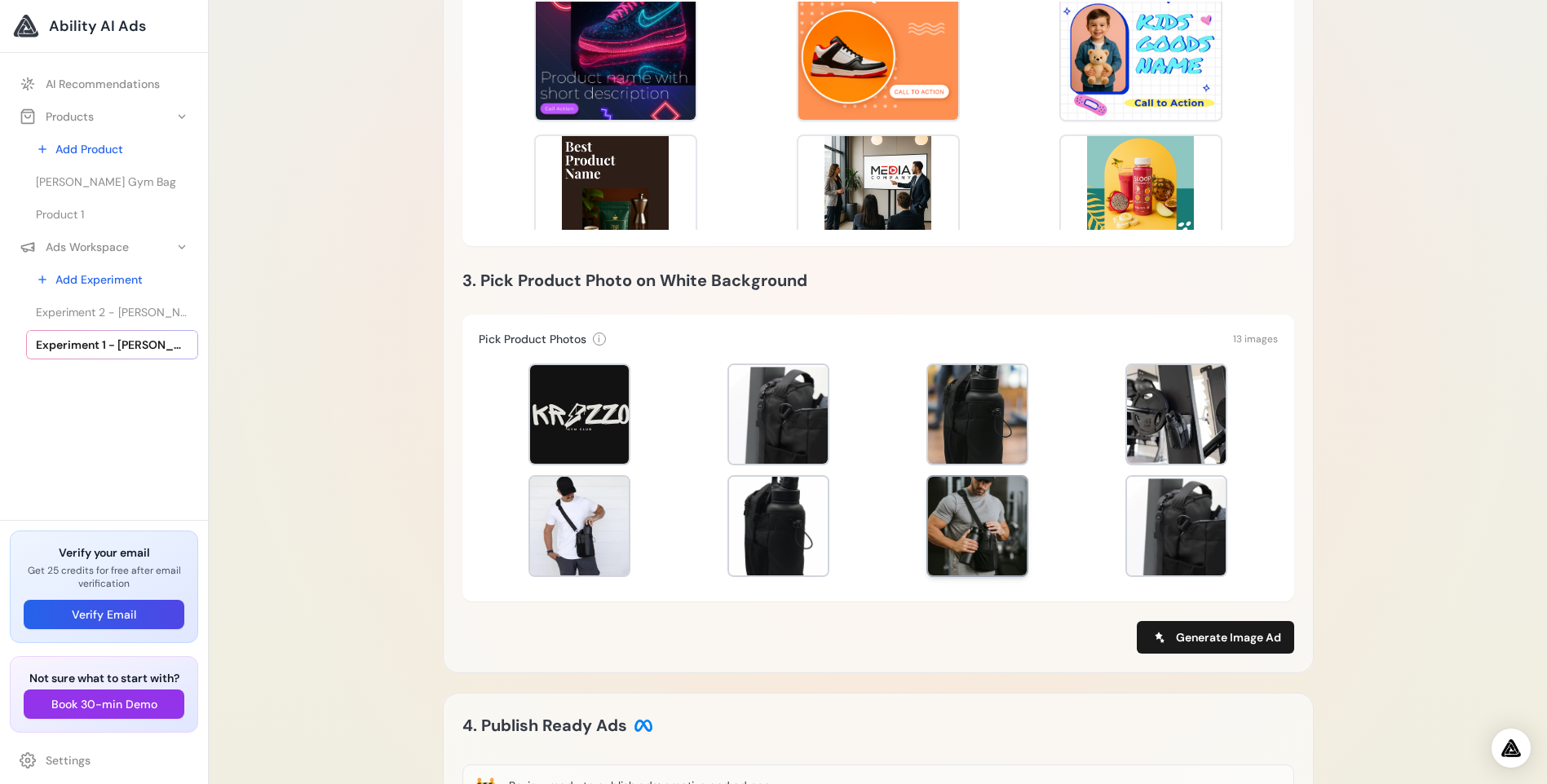
click at [960, 536] on div at bounding box center [976, 526] width 98 height 98
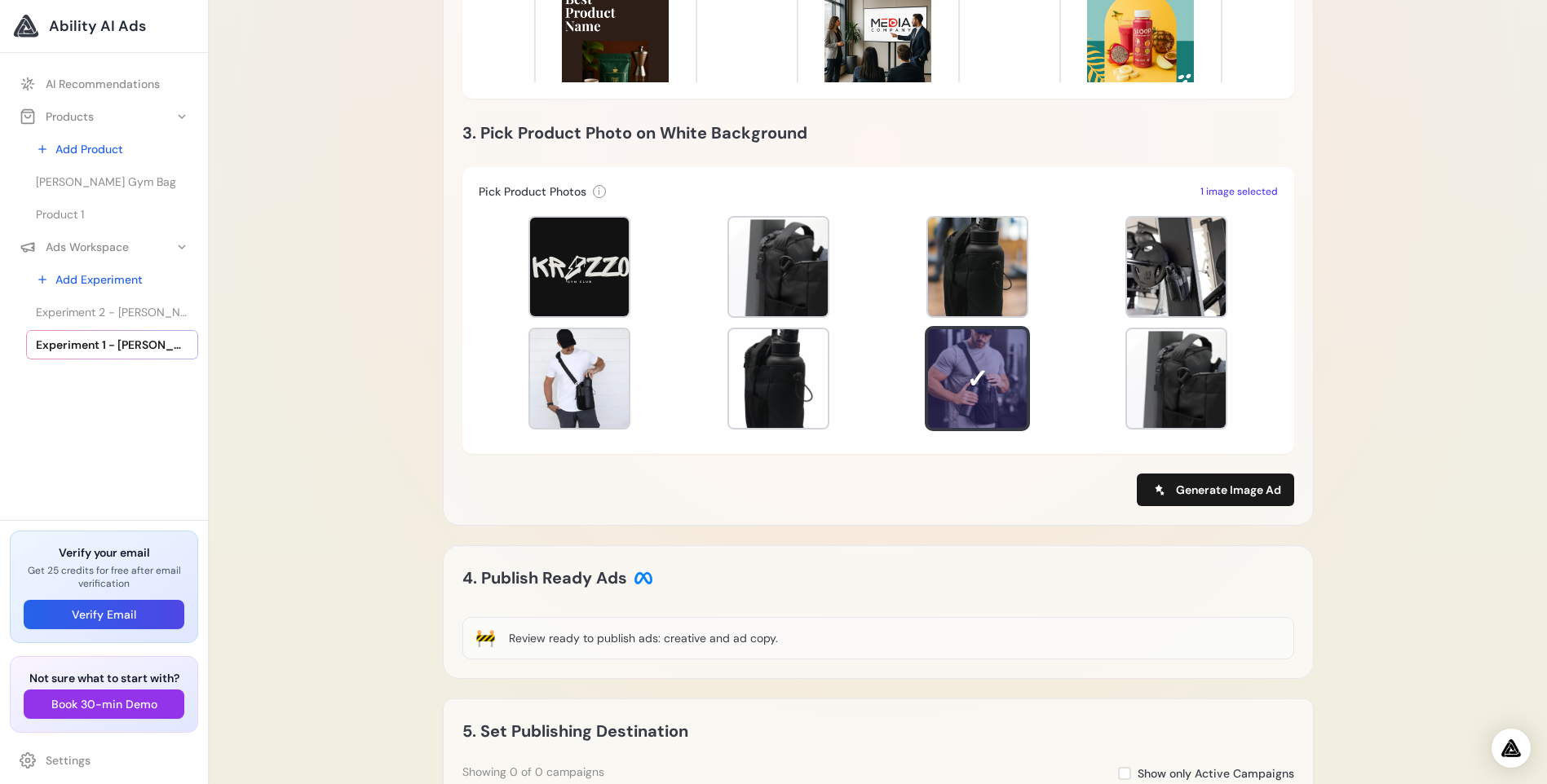
scroll to position [815, 0]
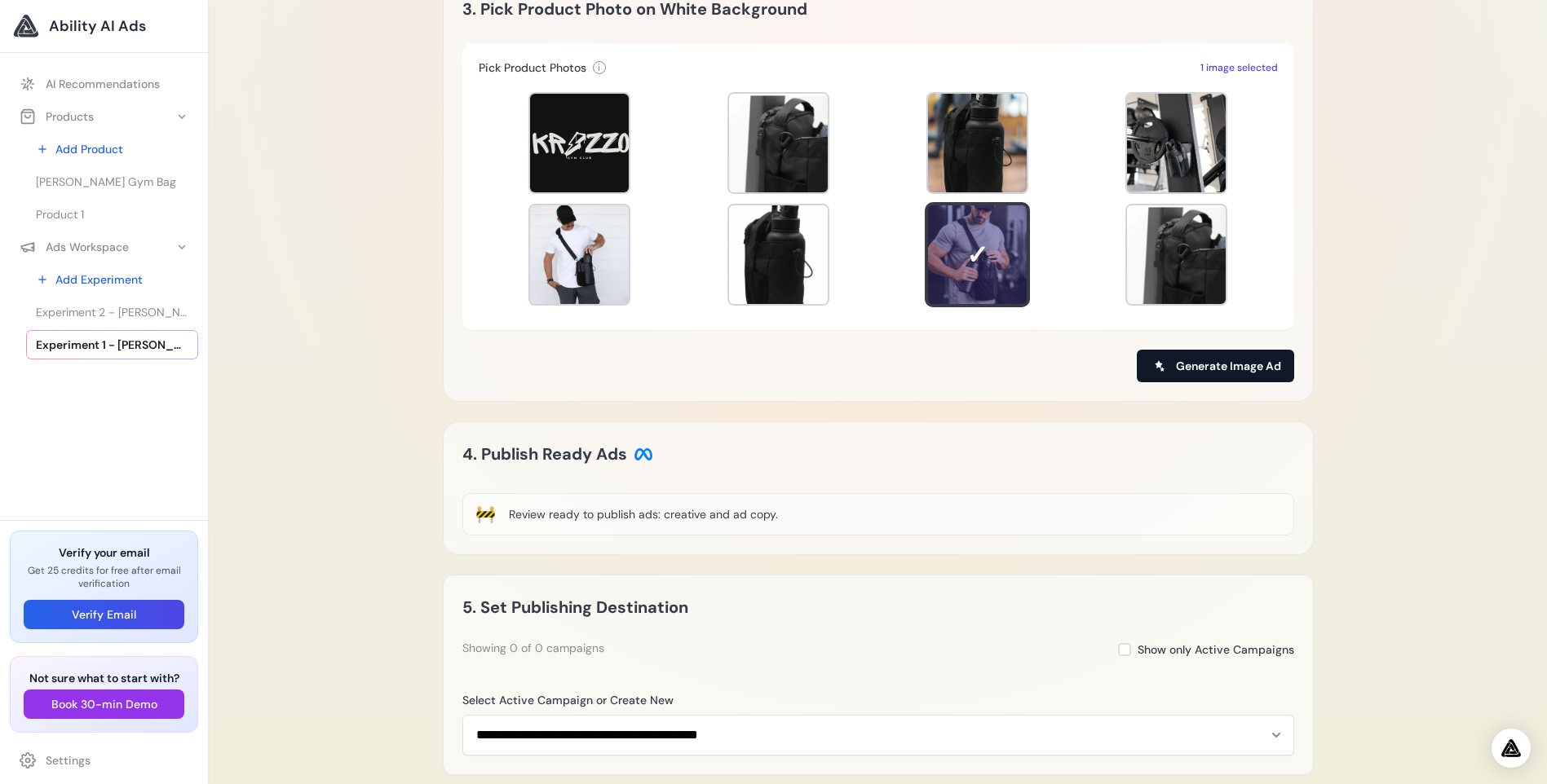
click at [1266, 370] on span "Generate Image Ad" at bounding box center [1228, 365] width 105 height 16
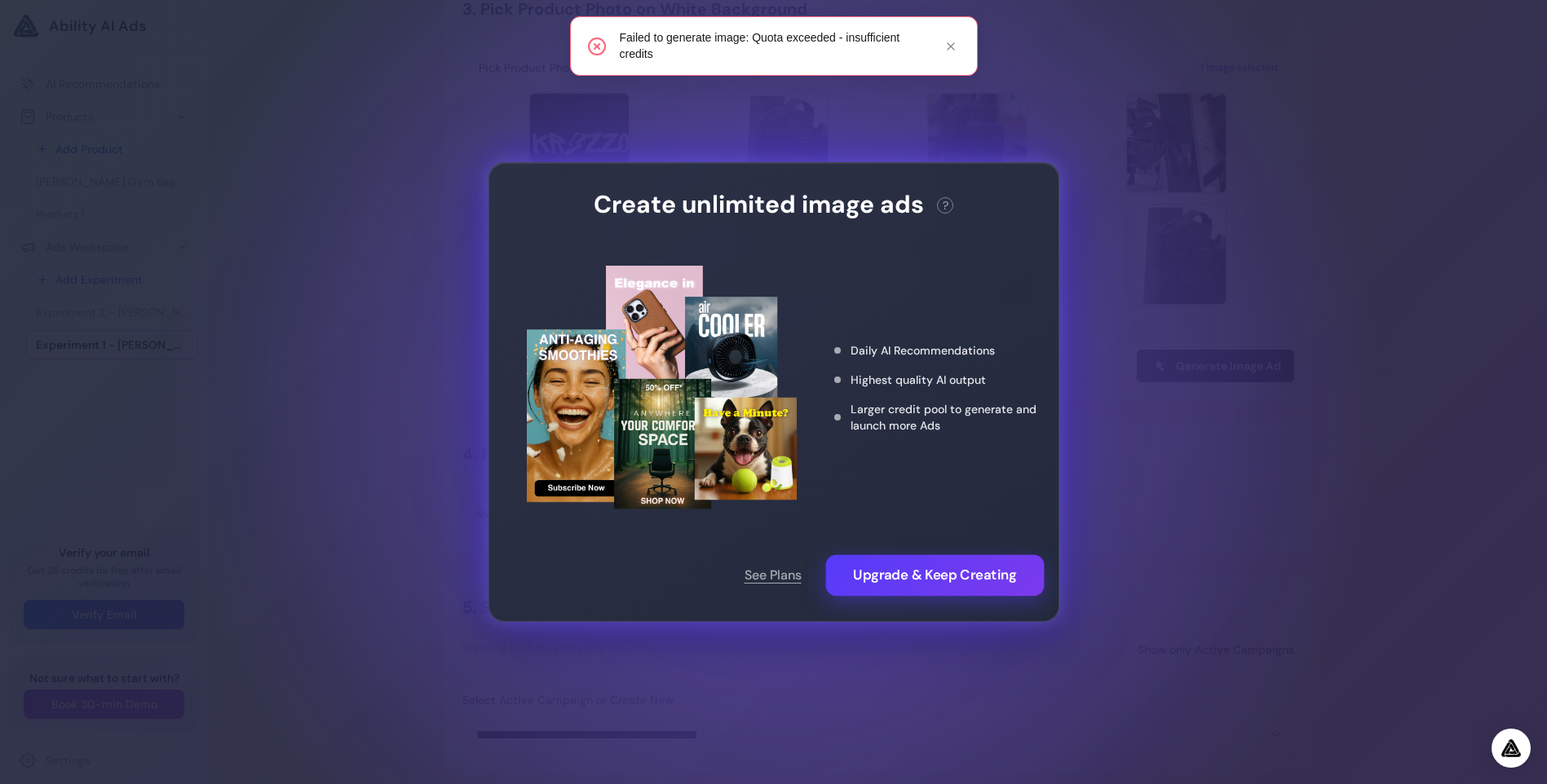
click at [896, 573] on button "Upgrade & Keep Creating" at bounding box center [934, 575] width 219 height 41
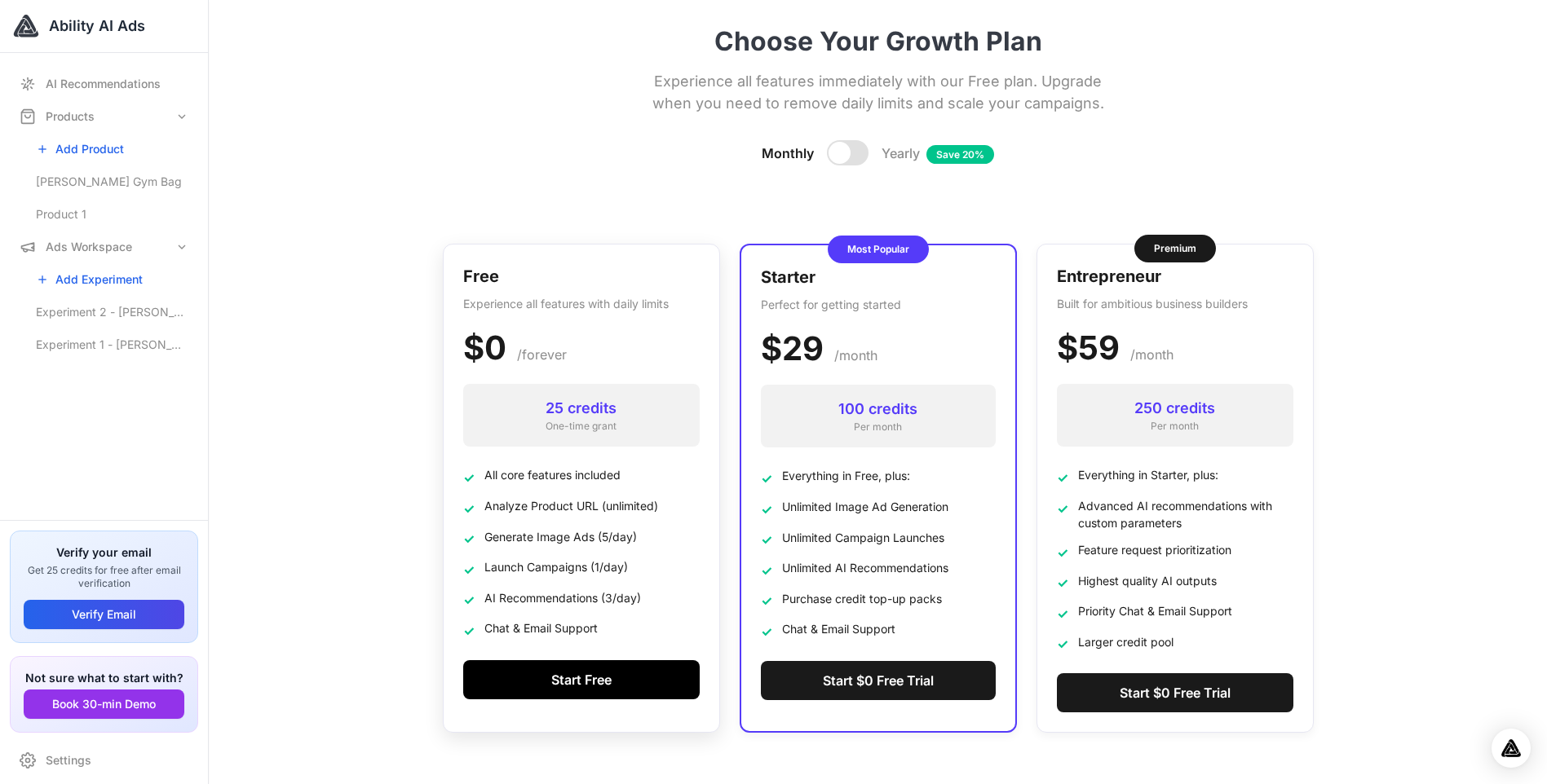
click at [623, 678] on button "Start Free" at bounding box center [581, 680] width 236 height 39
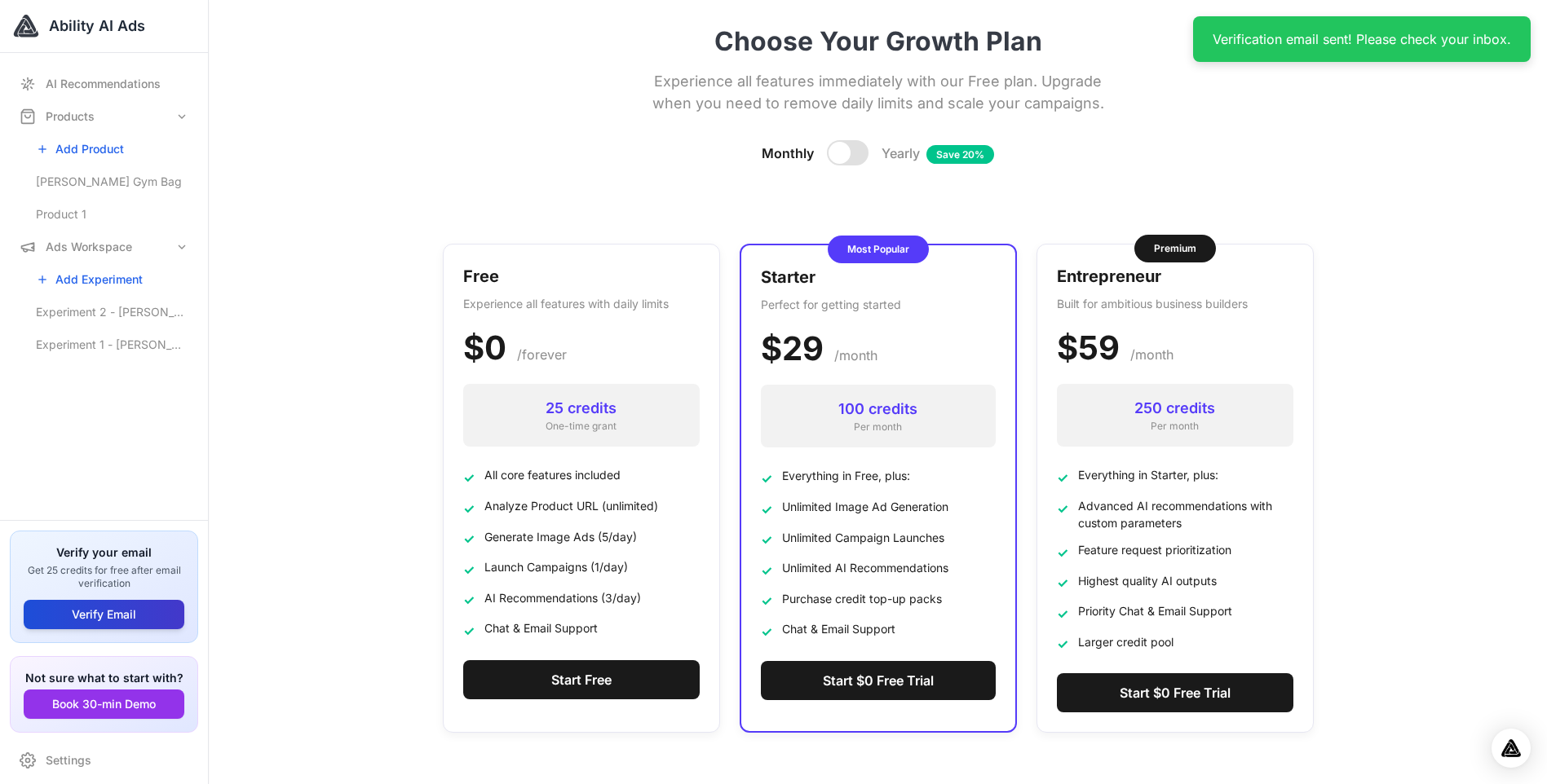
click at [114, 616] on button "Verify Email" at bounding box center [104, 614] width 160 height 29
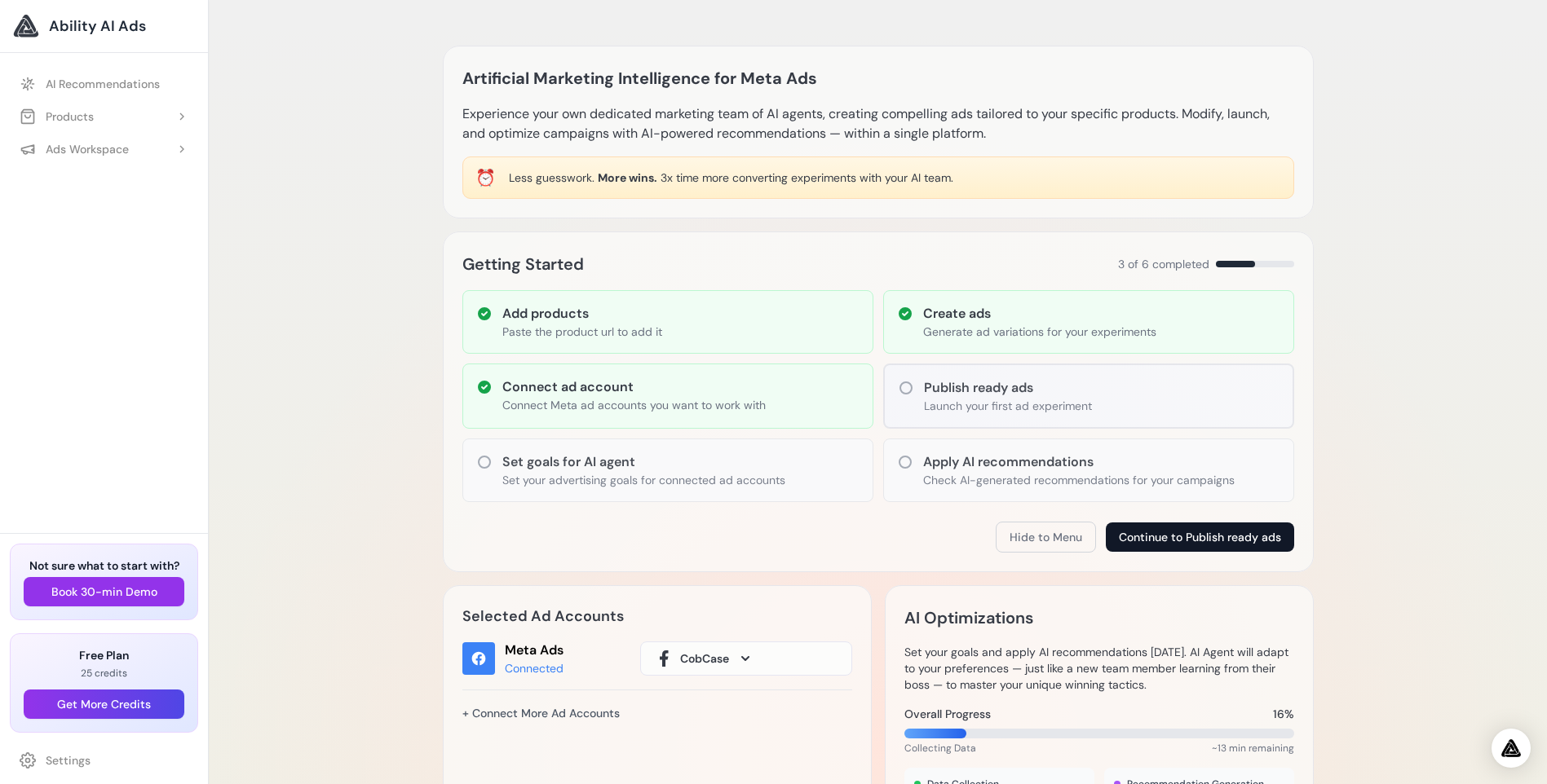
click at [1171, 546] on button "Continue to Publish ready ads" at bounding box center [1199, 537] width 189 height 29
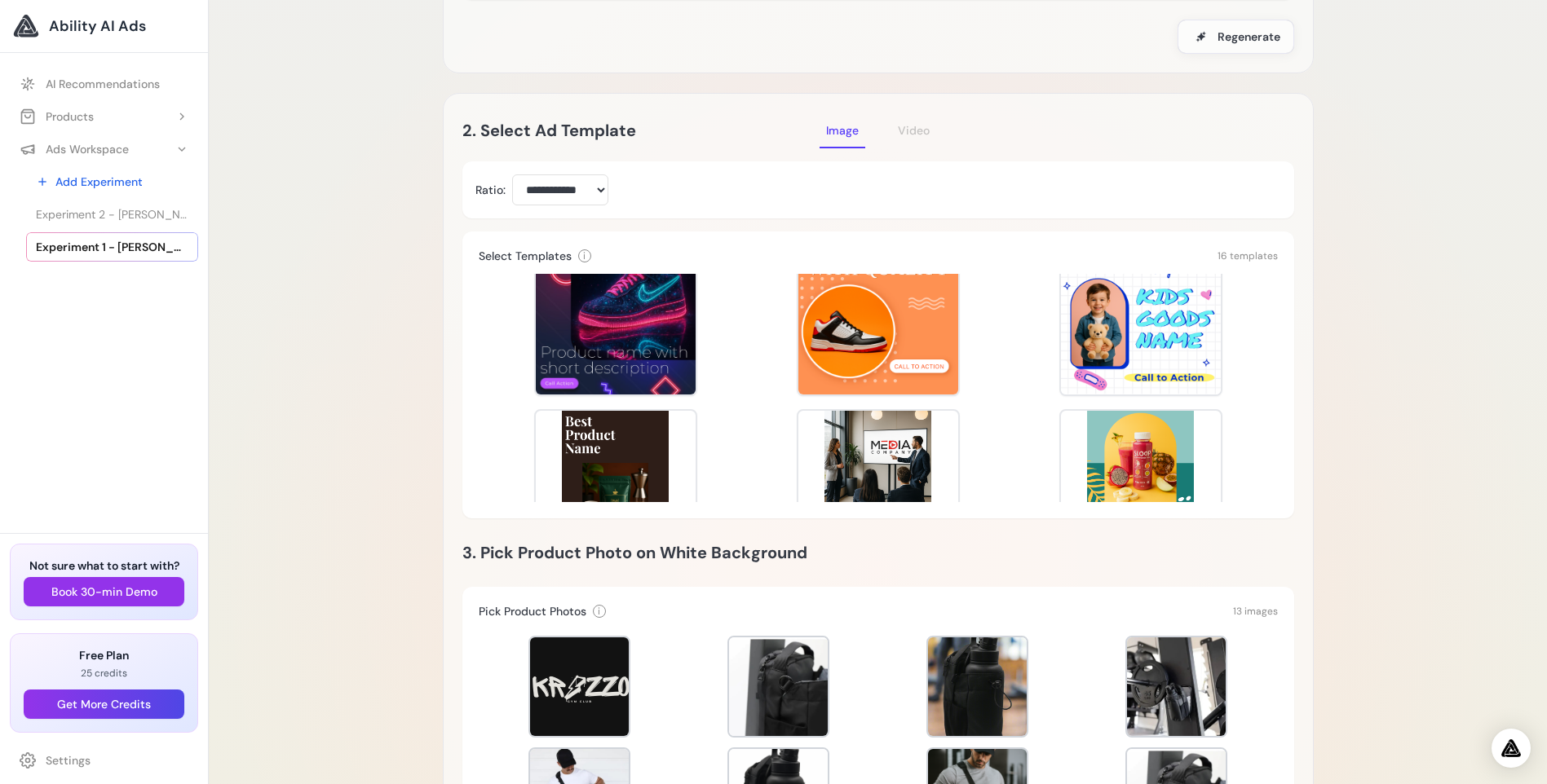
scroll to position [272, 0]
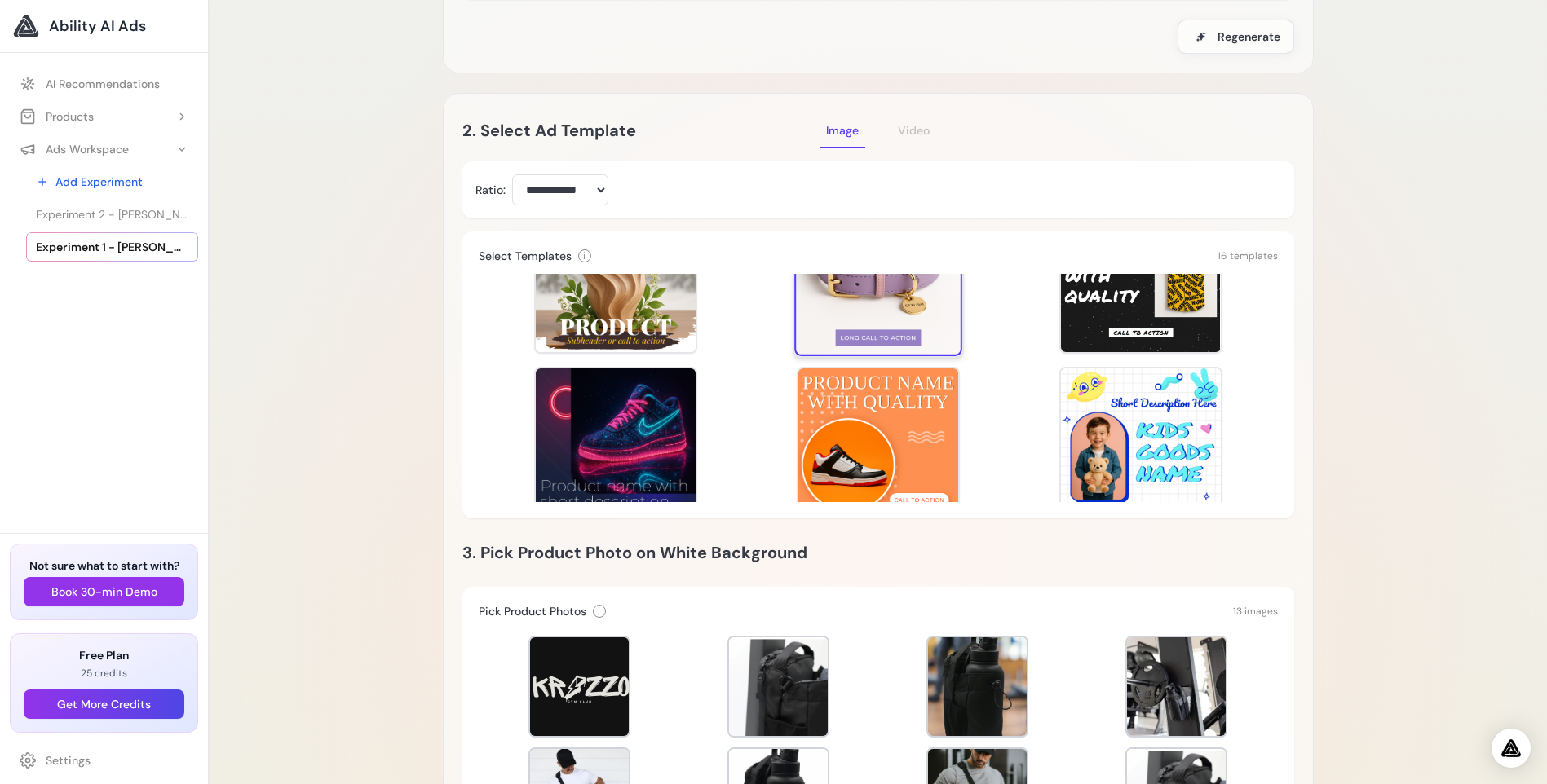
click at [875, 336] on div at bounding box center [878, 273] width 168 height 168
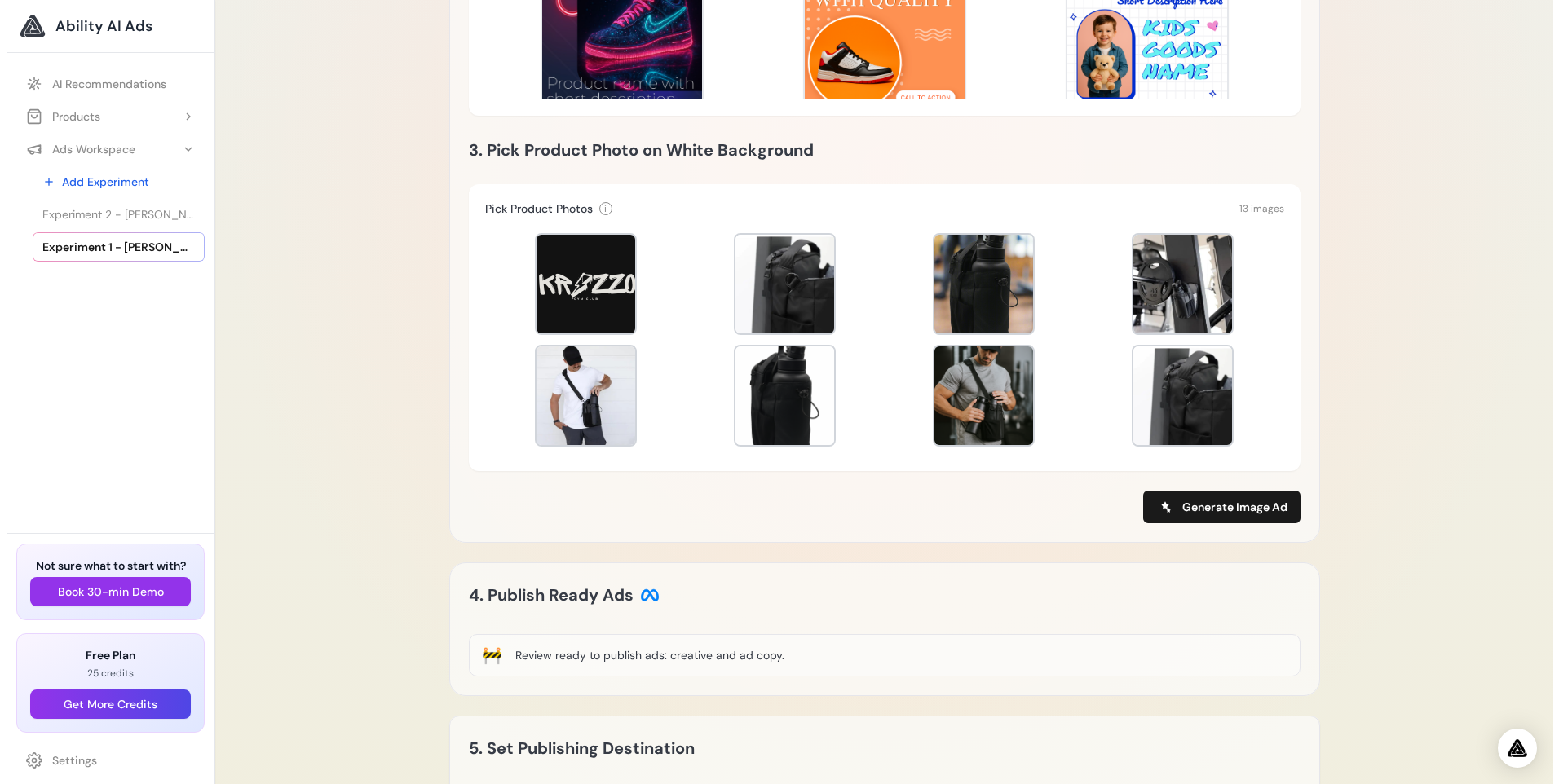
scroll to position [679, 0]
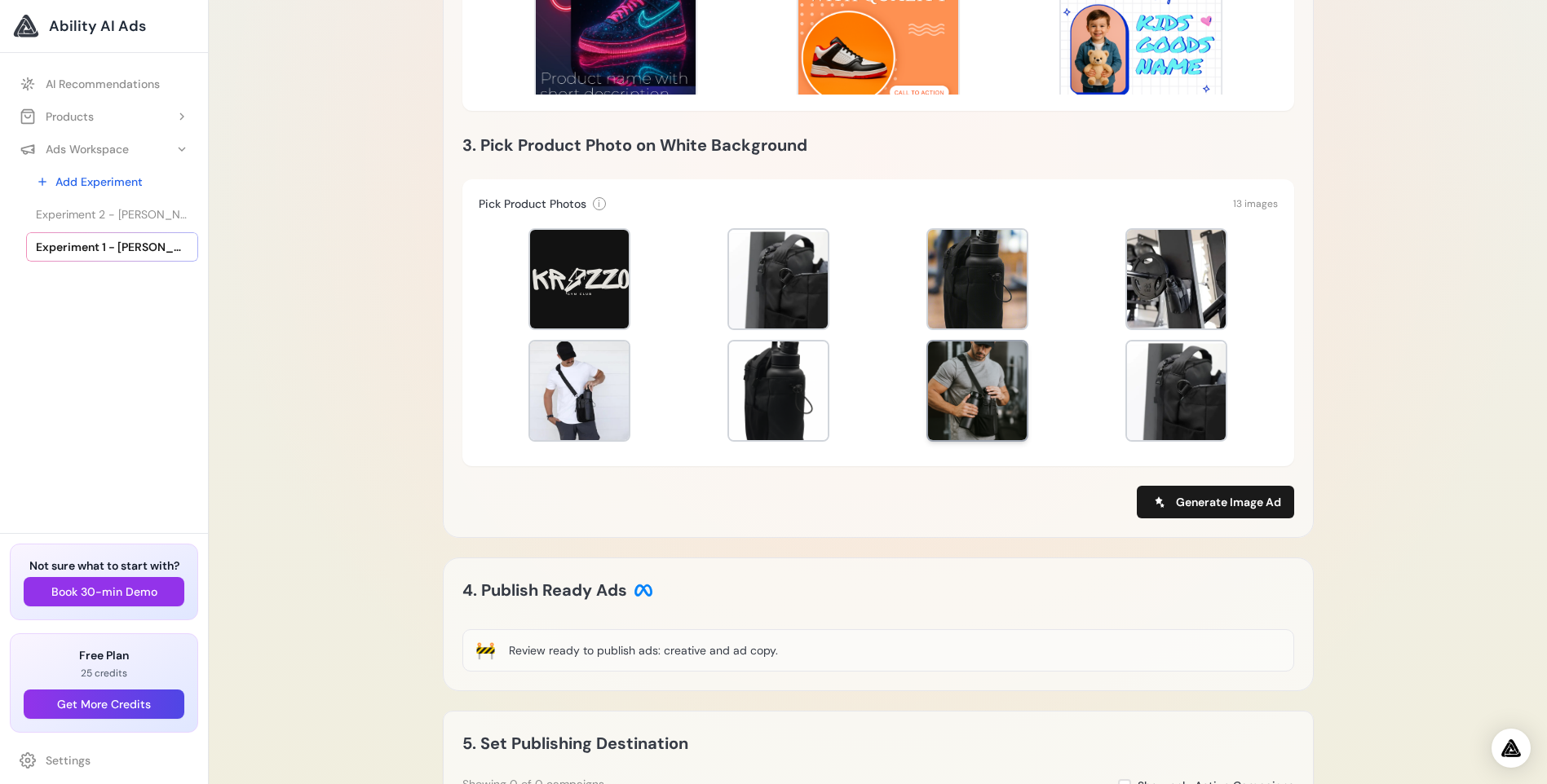
click at [944, 409] on div at bounding box center [976, 390] width 98 height 98
click at [1166, 502] on span at bounding box center [1159, 502] width 19 height 19
type input "**********"
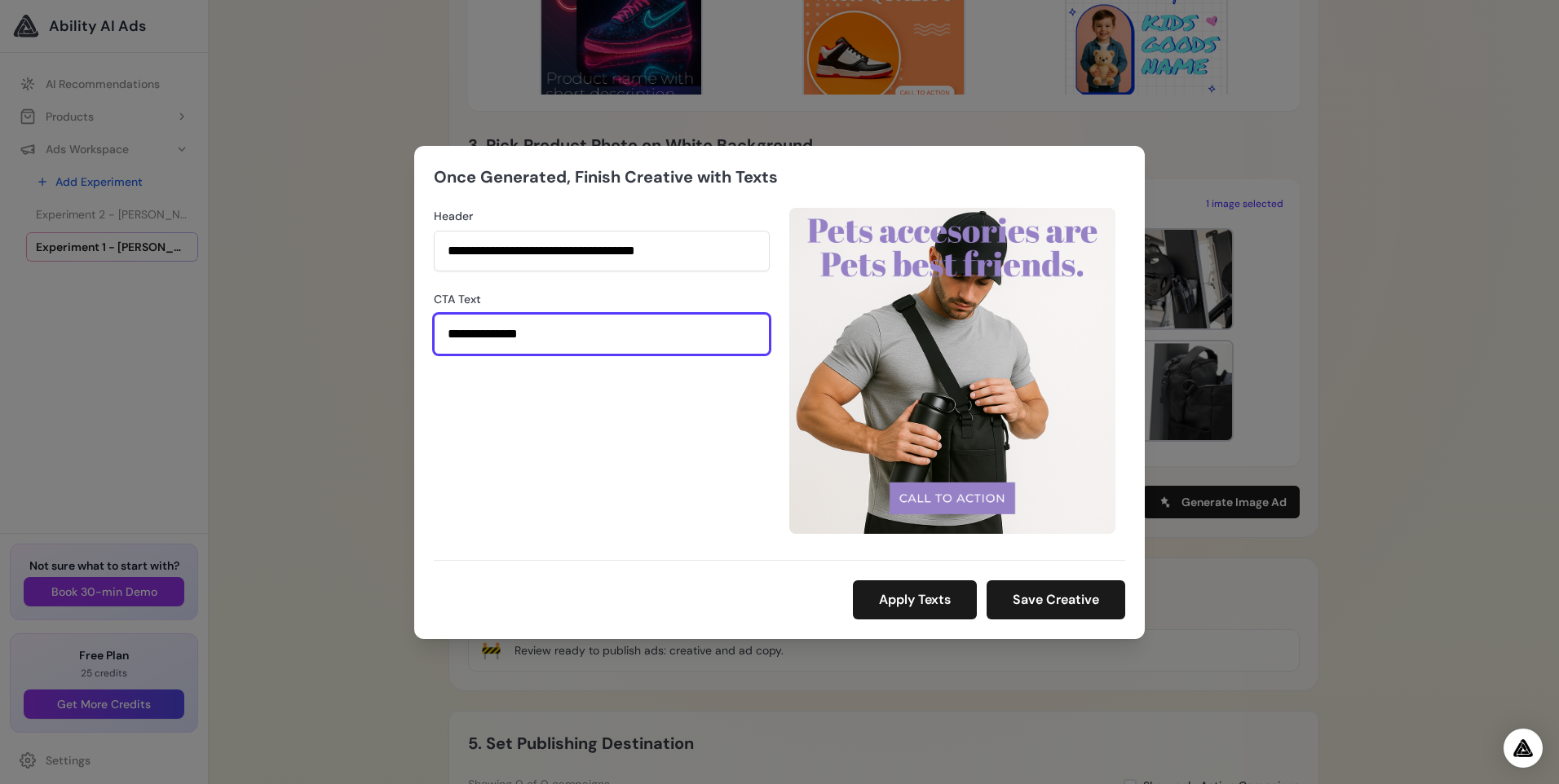
drag, startPoint x: 575, startPoint y: 344, endPoint x: 360, endPoint y: 354, distance: 215.2
click at [362, 354] on div "**********" at bounding box center [779, 392] width 1559 height 784
type input "**********"
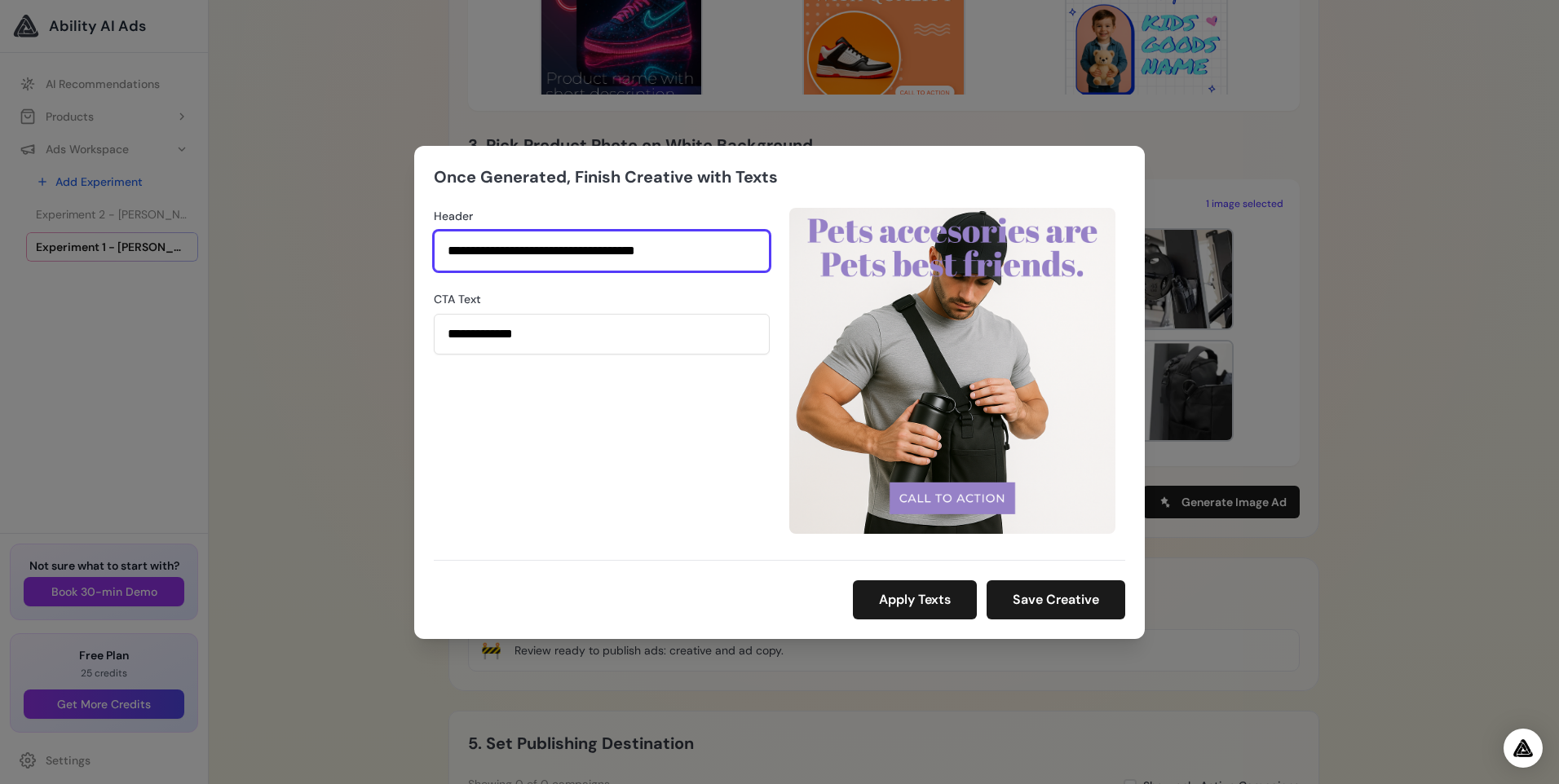
drag, startPoint x: 713, startPoint y: 243, endPoint x: 378, endPoint y: 269, distance: 336.0
click at [378, 269] on div "**********" at bounding box center [779, 392] width 1559 height 784
click at [1524, 396] on div "**********" at bounding box center [779, 392] width 1559 height 784
click at [1504, 403] on div "**********" at bounding box center [779, 392] width 1559 height 784
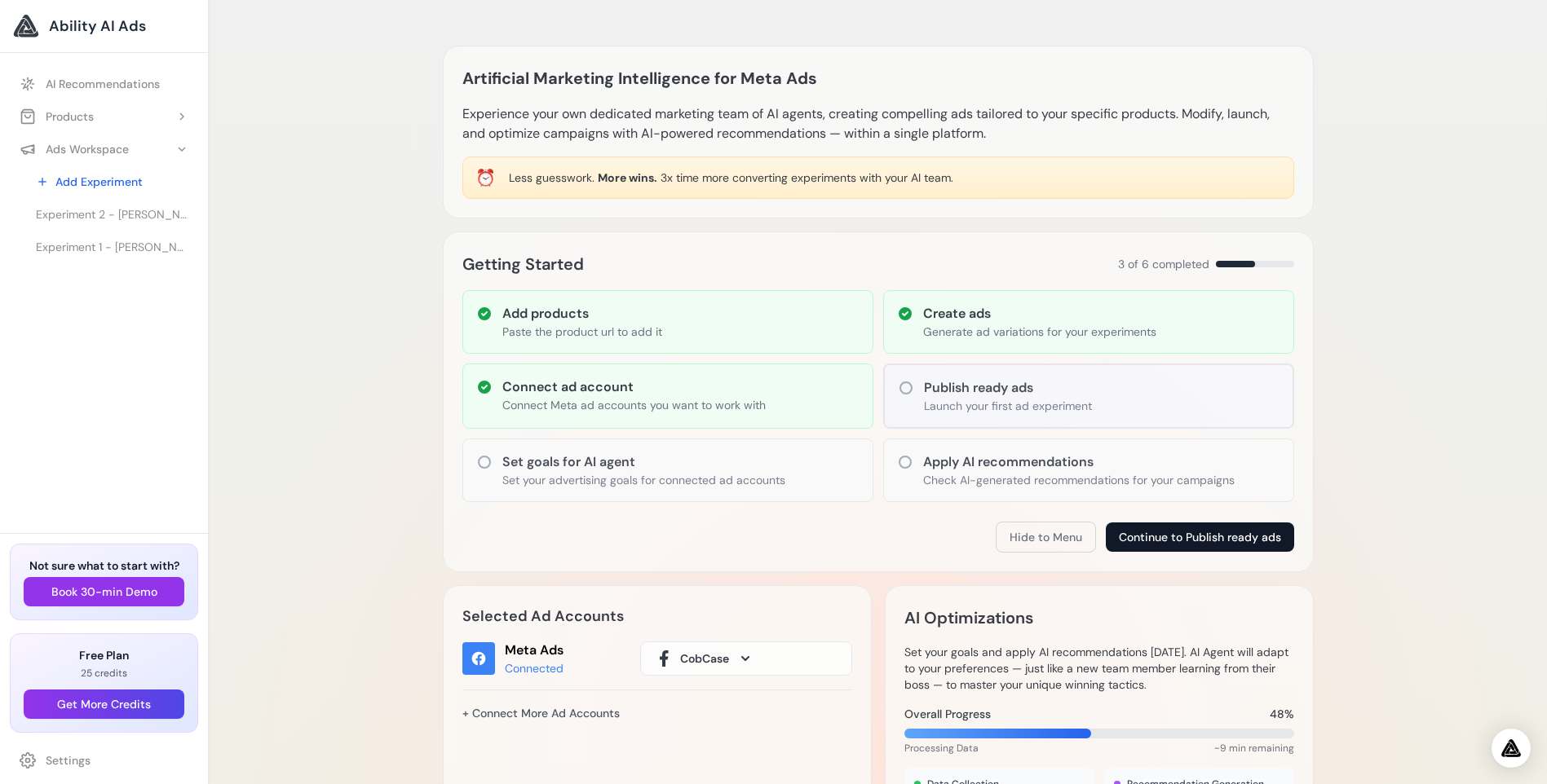
click at [1246, 543] on button "Continue to Publish ready ads" at bounding box center [1199, 537] width 189 height 29
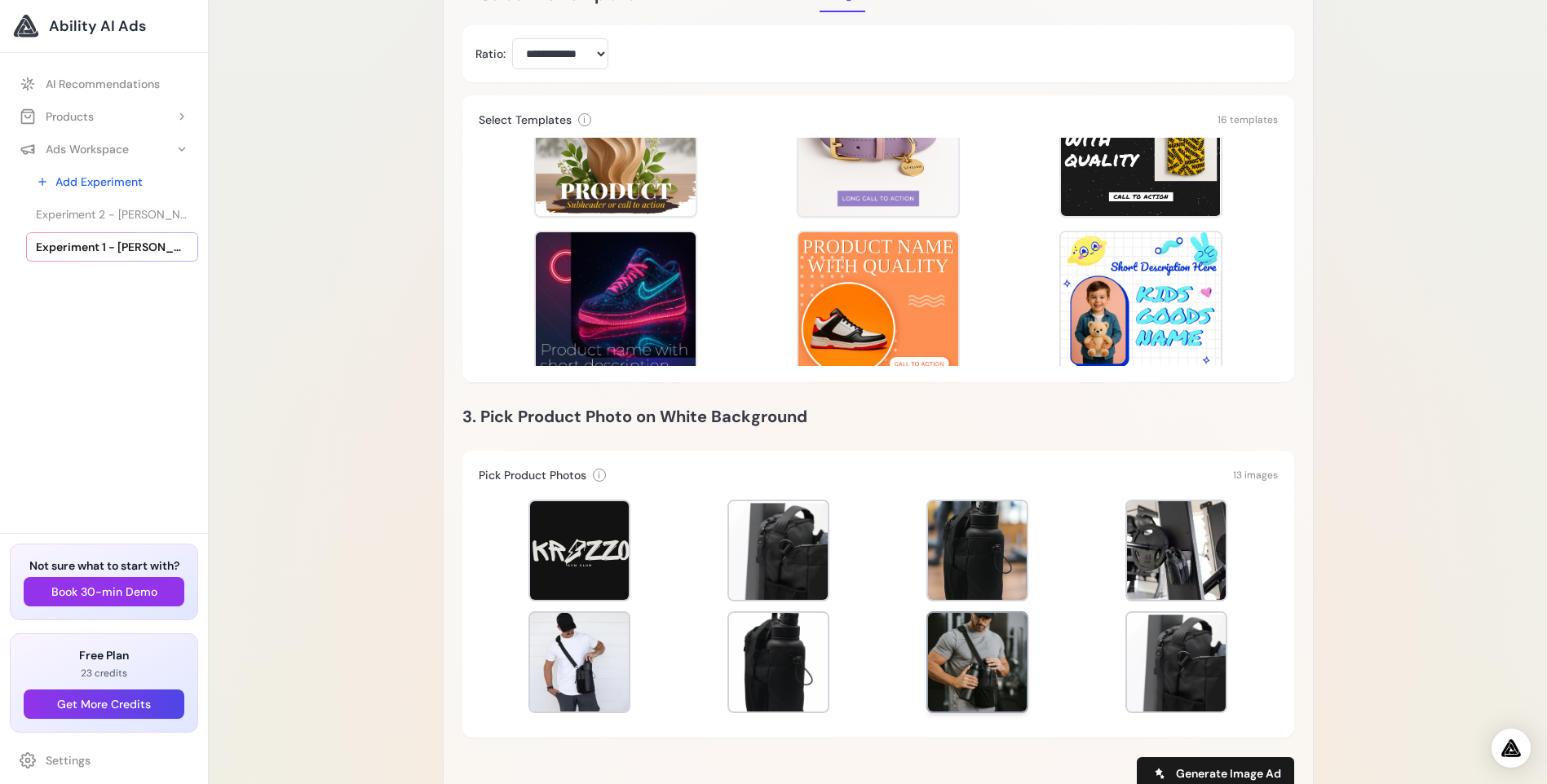
click at [975, 667] on div at bounding box center [976, 662] width 98 height 98
click at [974, 654] on div at bounding box center [977, 662] width 102 height 102
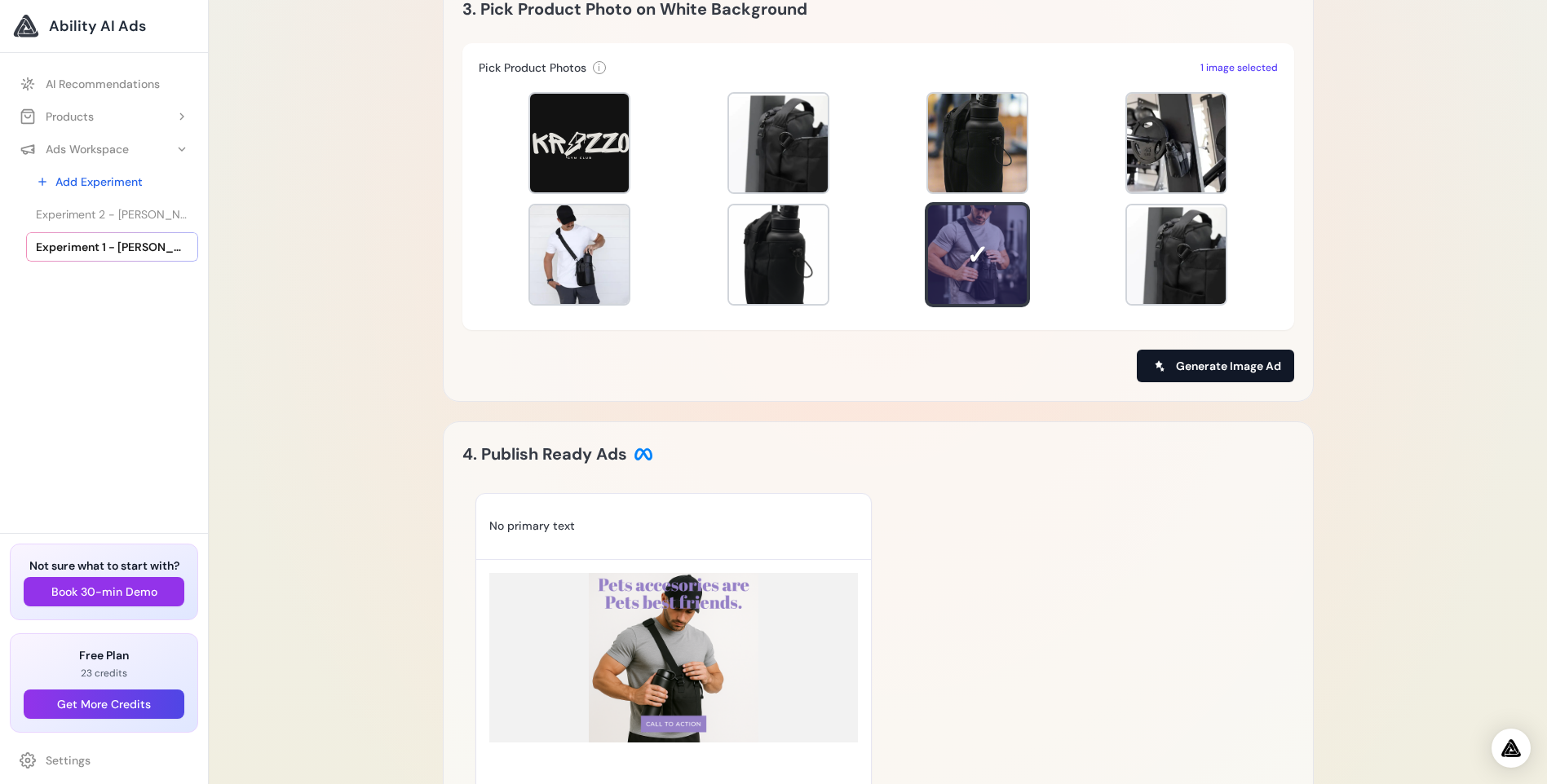
click at [1197, 360] on span "Generate Image Ad" at bounding box center [1228, 365] width 105 height 16
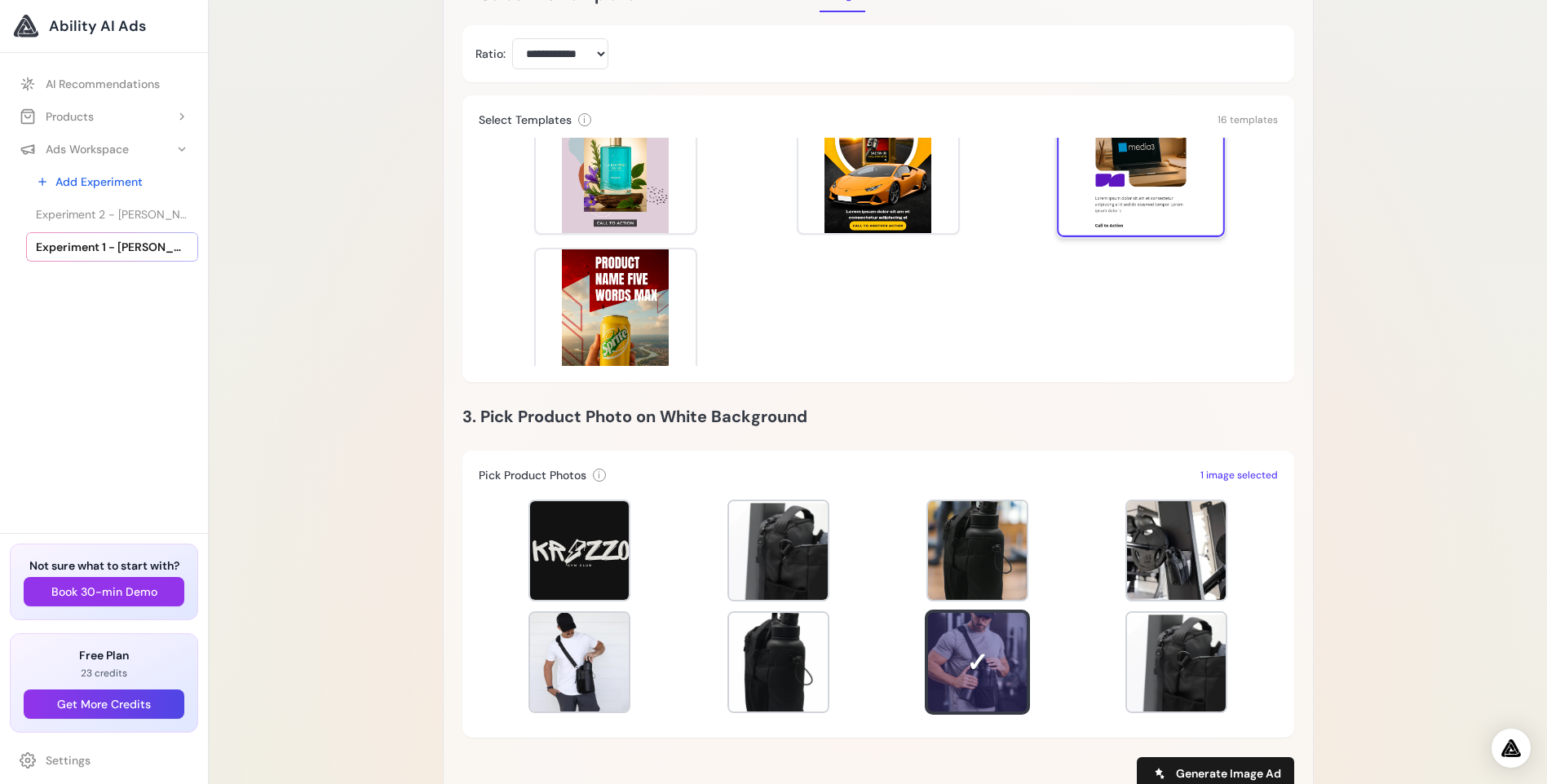
scroll to position [815, 0]
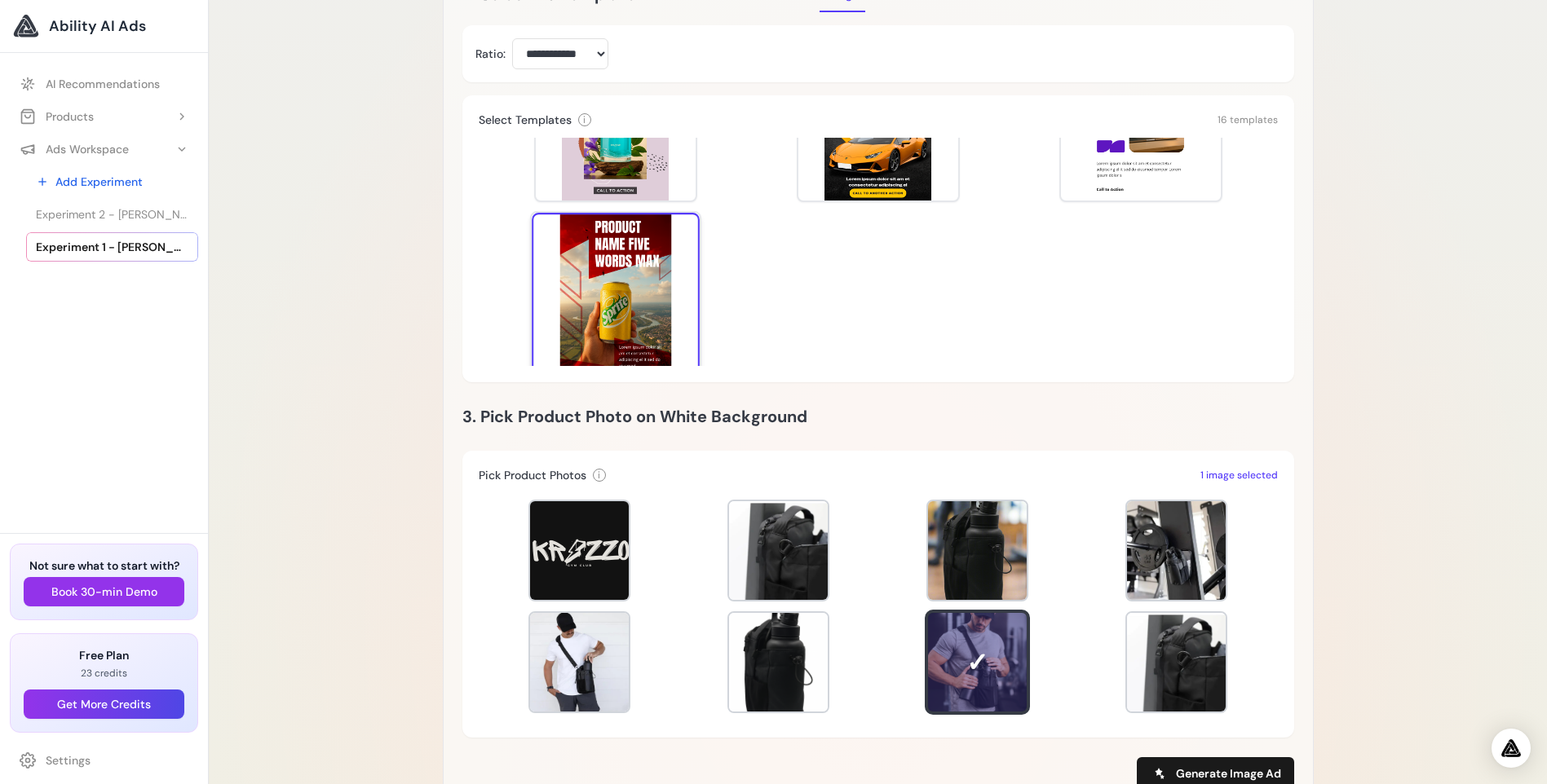
click at [647, 313] on div at bounding box center [616, 296] width 168 height 168
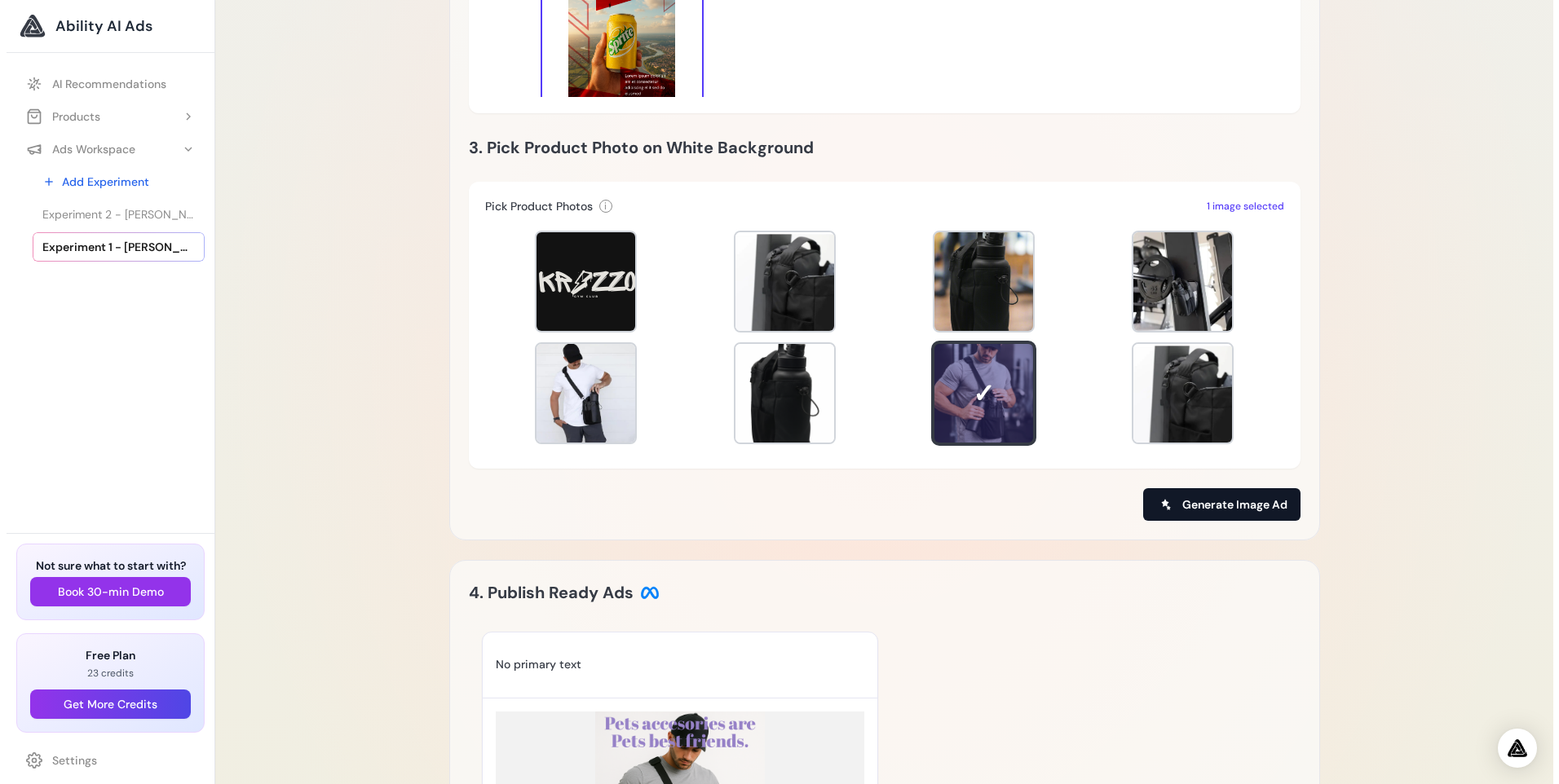
scroll to position [679, 0]
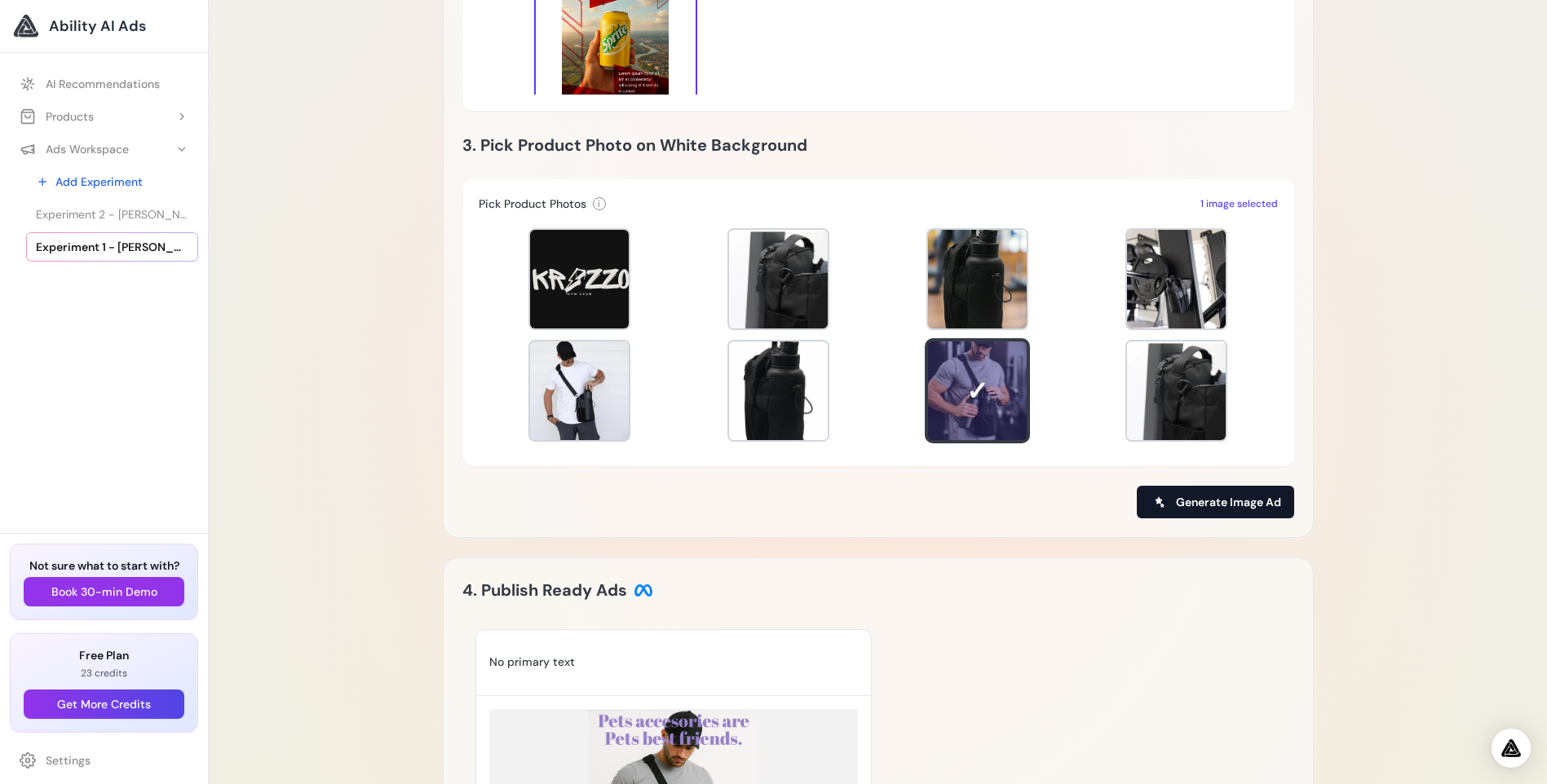
click at [1251, 507] on span "Generate Image Ad" at bounding box center [1228, 502] width 105 height 16
type input "**********"
